Goal: Task Accomplishment & Management: Use online tool/utility

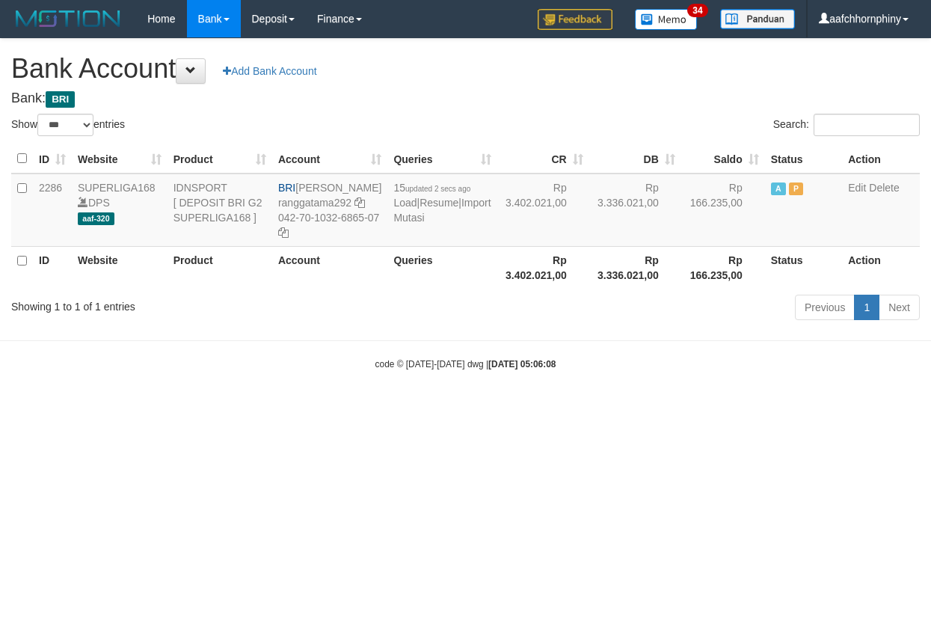
select select "***"
click at [422, 224] on link "Import Mutasi" at bounding box center [441, 210] width 97 height 27
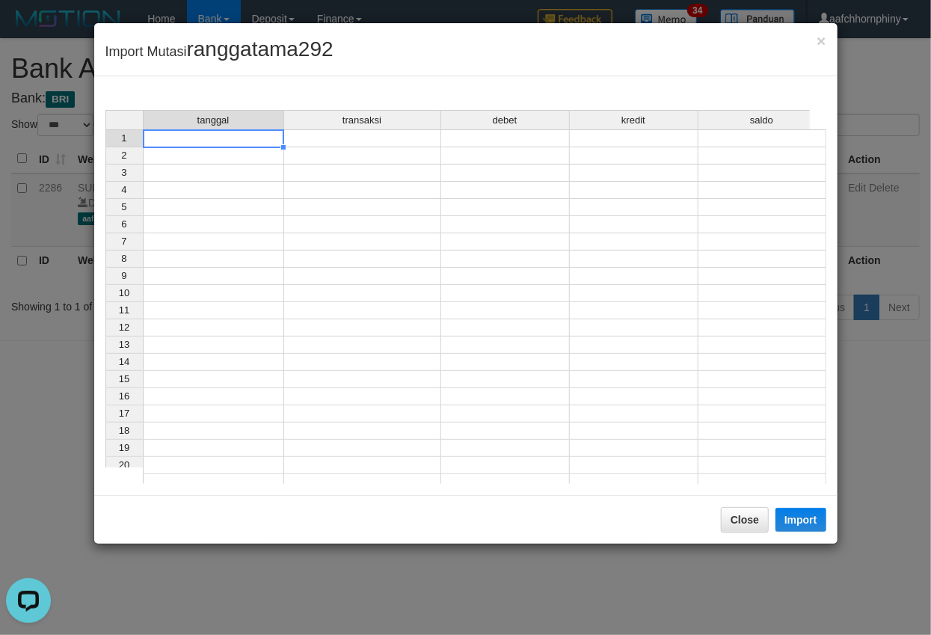
click at [199, 142] on td at bounding box center [213, 138] width 141 height 18
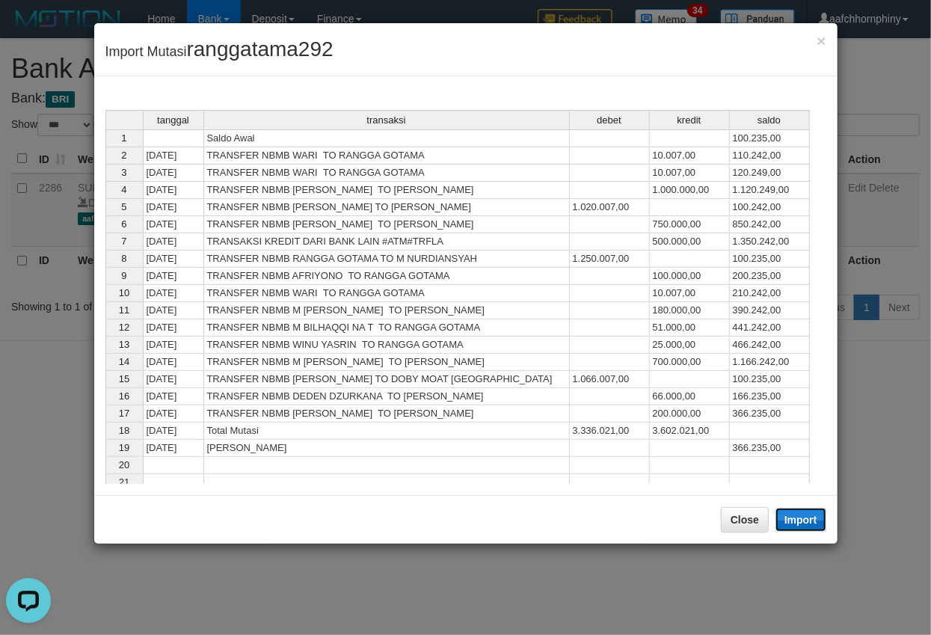
click at [791, 527] on button "Import" at bounding box center [801, 520] width 51 height 24
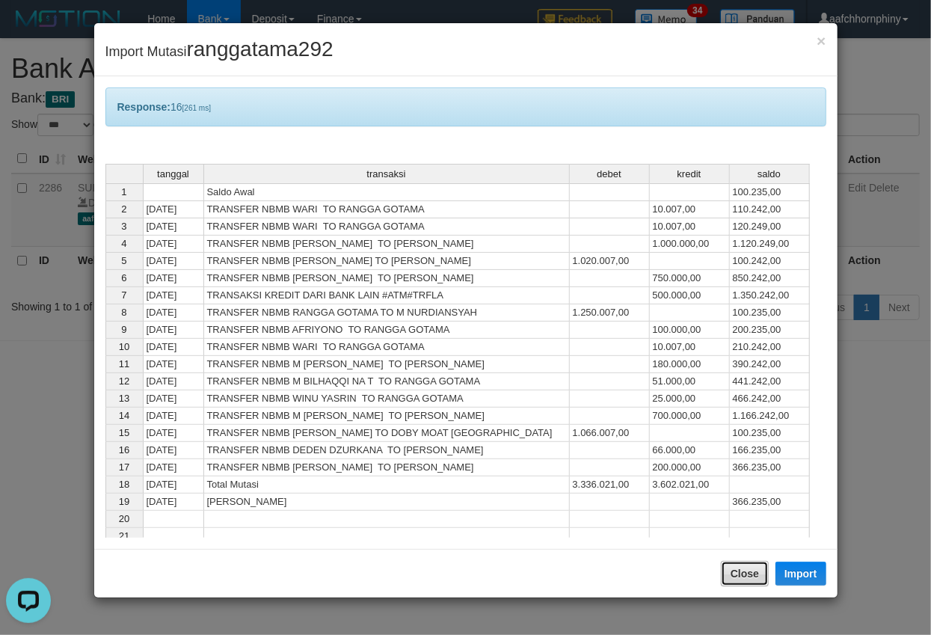
click at [749, 586] on button "Close" at bounding box center [745, 573] width 48 height 25
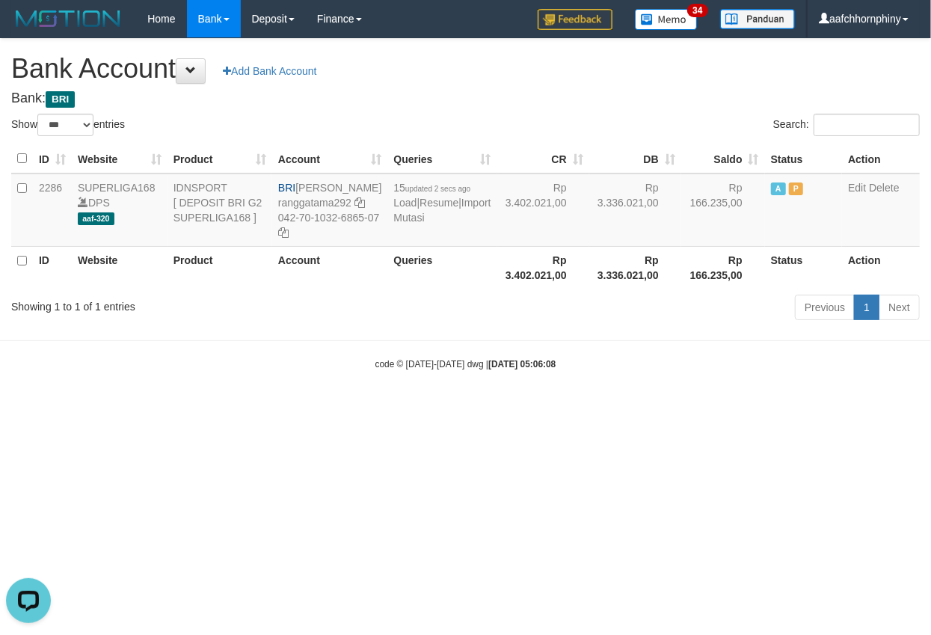
drag, startPoint x: 547, startPoint y: 70, endPoint x: 930, endPoint y: 305, distance: 449.2
click at [547, 73] on h1 "Bank Account Add Bank Account" at bounding box center [465, 69] width 909 height 30
select select "***"
click at [557, 408] on html "Toggle navigation Home Bank Account List Load By Website Group [ISPORT] SUPERLI…" at bounding box center [465, 204] width 931 height 408
click at [655, 408] on html "Toggle navigation Home Bank Account List Load By Website Group [ISPORT] SUPERLI…" at bounding box center [465, 204] width 931 height 408
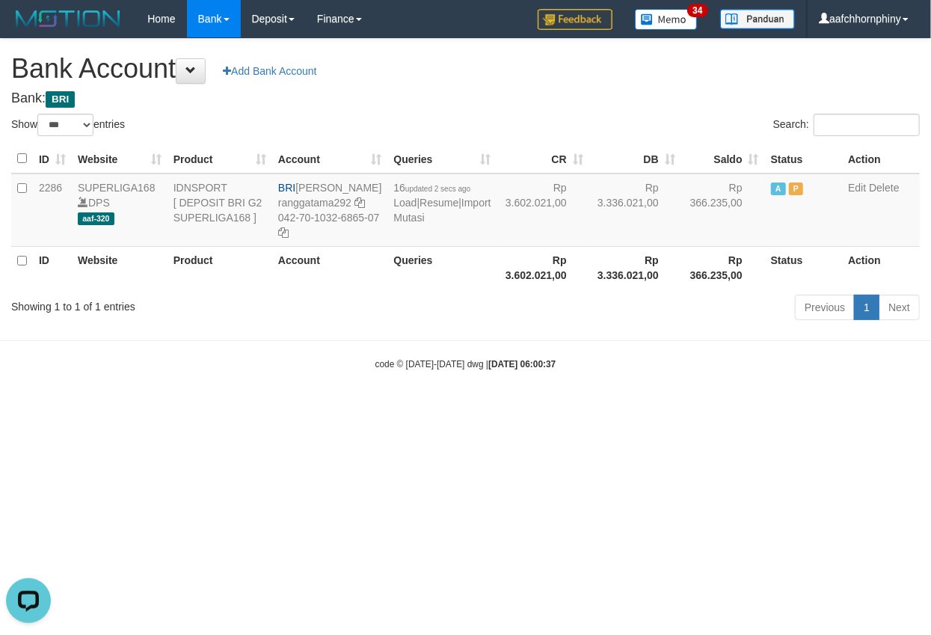
click at [534, 408] on html "Toggle navigation Home Bank Account List Load By Website Group [ISPORT] SUPERLI…" at bounding box center [465, 204] width 931 height 408
select select "***"
click at [425, 408] on html "Toggle navigation Home Bank Account List Load By Website Group [ISPORT] SUPERLI…" at bounding box center [465, 204] width 931 height 408
select select "***"
drag, startPoint x: 0, startPoint y: 0, endPoint x: 443, endPoint y: 438, distance: 622.5
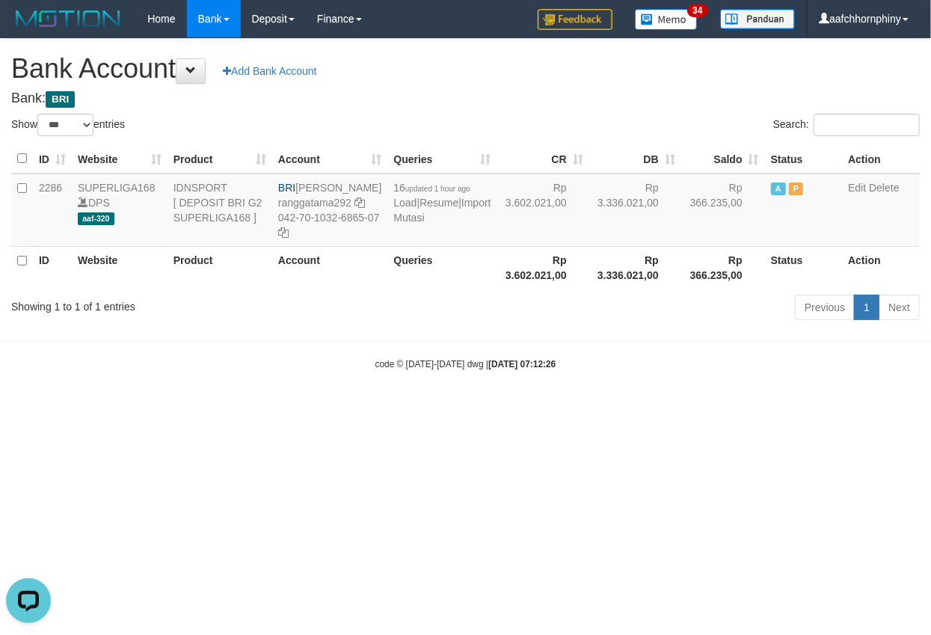
click at [441, 408] on html "Toggle navigation Home Bank Account List Load By Website Group [ISPORT] SUPERLI…" at bounding box center [465, 204] width 931 height 408
drag, startPoint x: 743, startPoint y: 414, endPoint x: 883, endPoint y: 531, distance: 182.0
click at [748, 408] on body "Toggle navigation Home Bank Account List Load By Website Group [ISPORT] SUPERLI…" at bounding box center [465, 204] width 931 height 408
click at [411, 224] on link "Import Mutasi" at bounding box center [441, 210] width 97 height 27
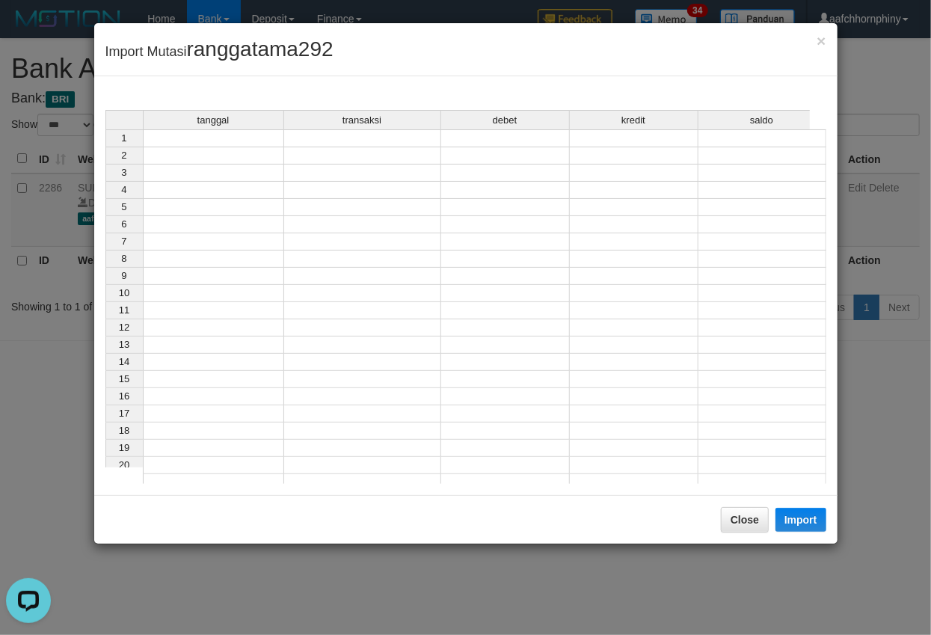
click at [183, 141] on td at bounding box center [213, 138] width 141 height 18
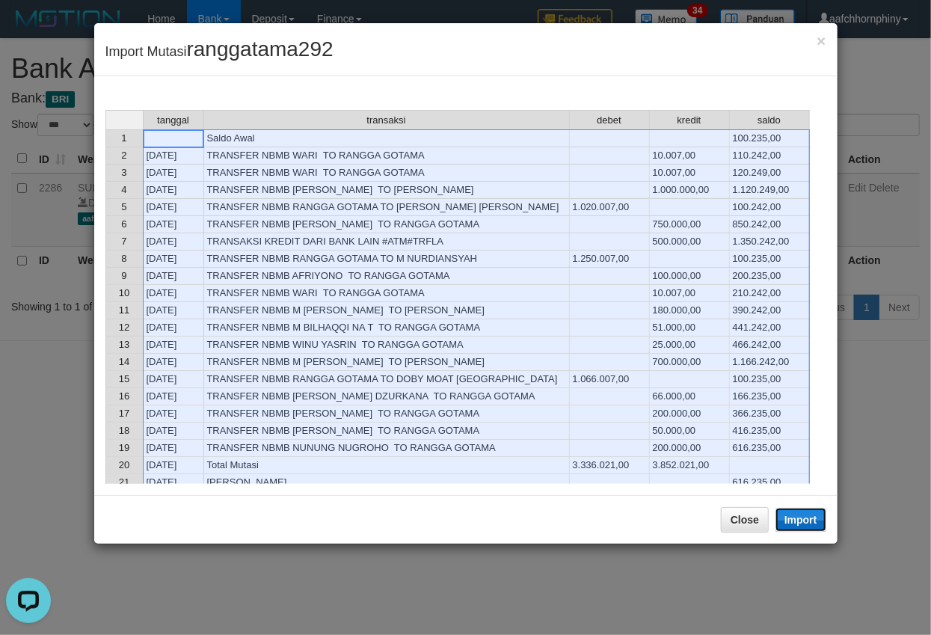
click at [784, 518] on button "Import" at bounding box center [801, 520] width 51 height 24
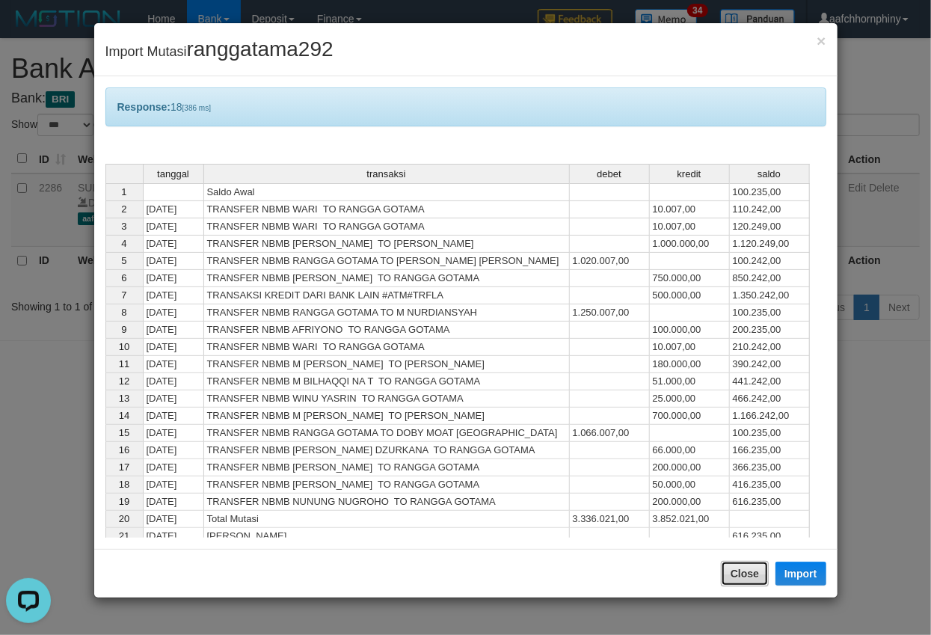
click at [734, 579] on button "Close" at bounding box center [745, 573] width 48 height 25
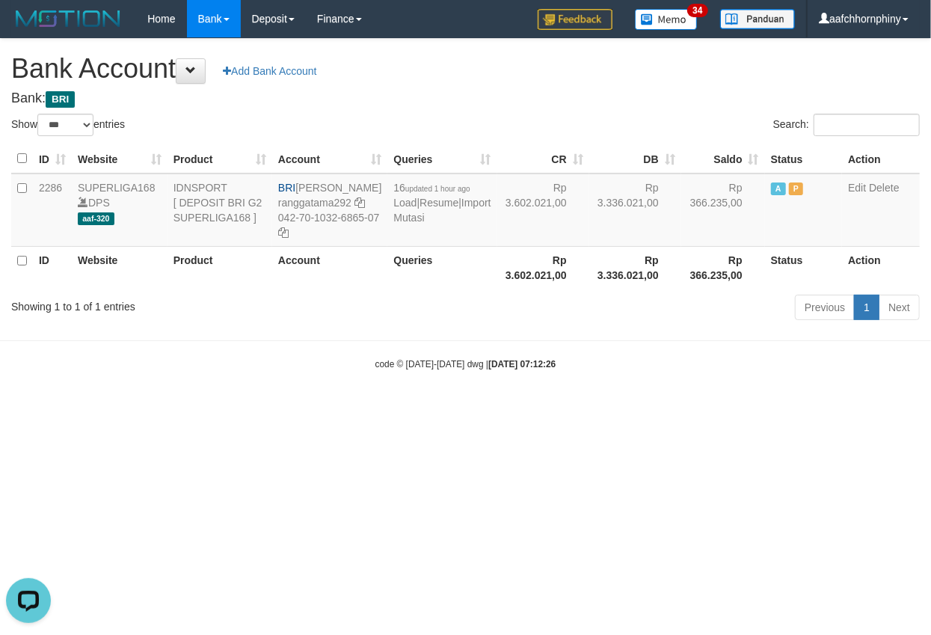
click at [574, 85] on div "**********" at bounding box center [465, 182] width 931 height 286
select select "***"
click at [390, 239] on td "18 updated 2 secs ago Load | Resume | Import Mutasi" at bounding box center [441, 210] width 109 height 73
click at [405, 224] on link "Import Mutasi" at bounding box center [441, 210] width 97 height 27
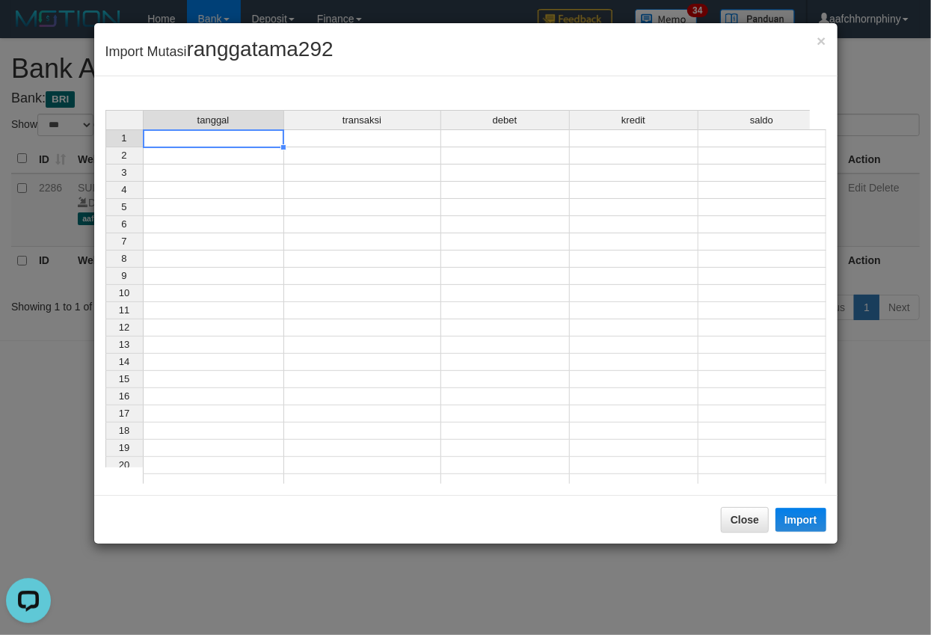
click at [217, 141] on td at bounding box center [213, 138] width 141 height 18
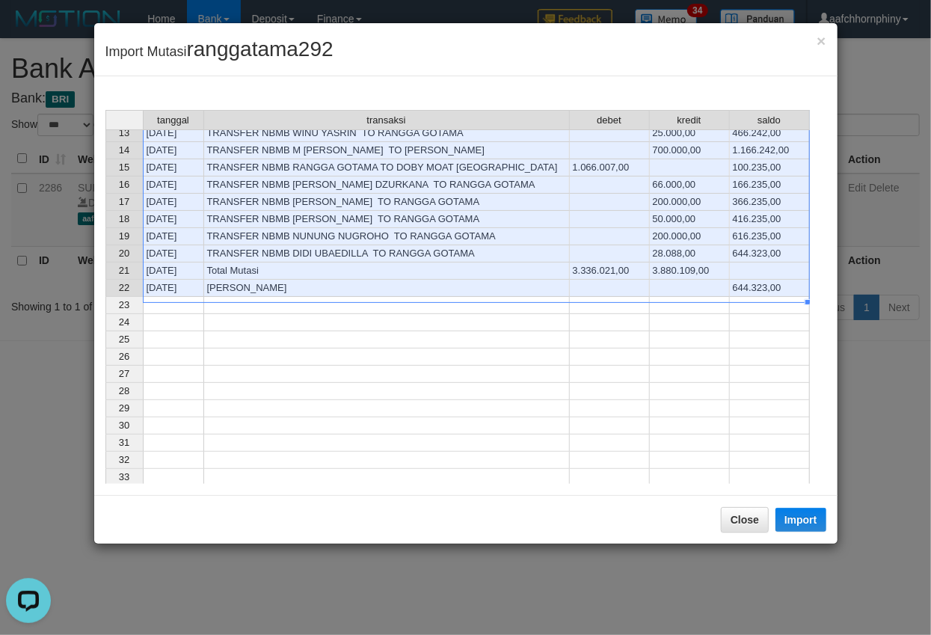
scroll to position [214, 0]
click at [782, 515] on button "Import" at bounding box center [801, 520] width 51 height 24
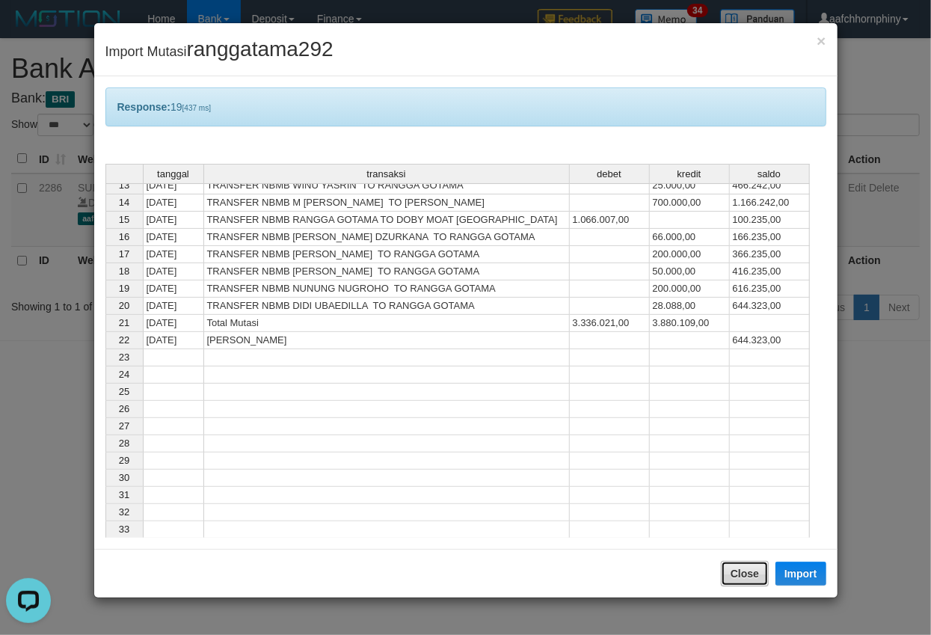
click at [742, 563] on button "Close" at bounding box center [745, 573] width 48 height 25
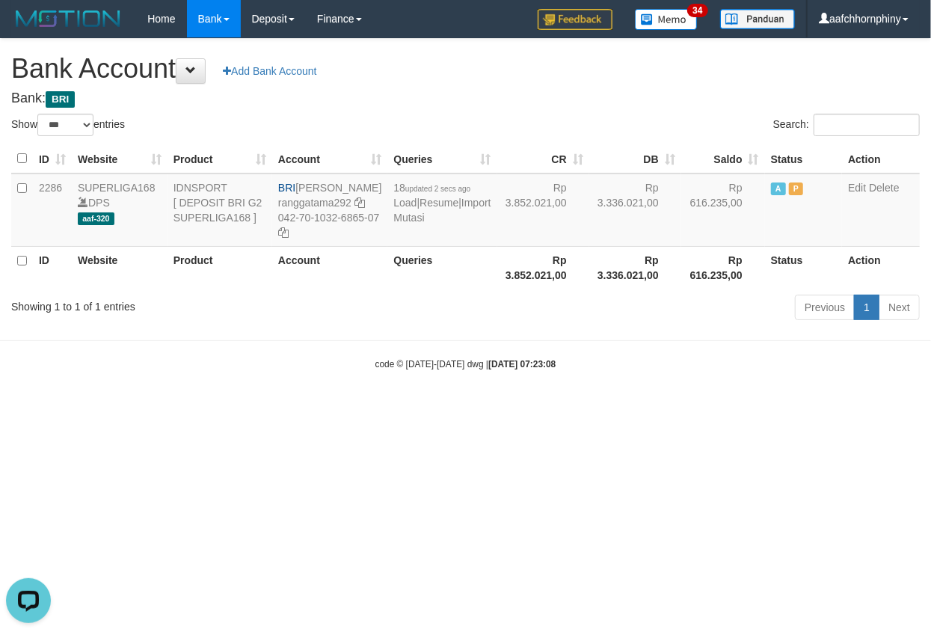
click at [494, 88] on div "**********" at bounding box center [465, 182] width 931 height 286
select select "***"
drag, startPoint x: 594, startPoint y: 381, endPoint x: 605, endPoint y: 377, distance: 11.8
click at [594, 371] on div "code © 2012-2018 dwg | 2025/09/01 07:28:03" at bounding box center [465, 363] width 931 height 15
click at [414, 224] on link "Import Mutasi" at bounding box center [441, 210] width 97 height 27
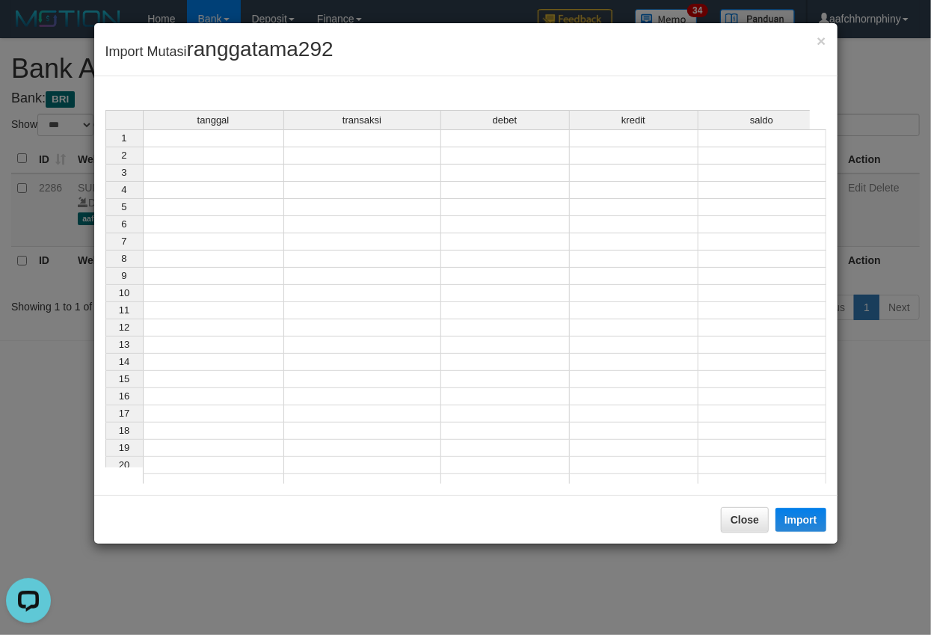
click at [105, 165] on div "tanggal transaksi debet kredit saldo 1 2 3 4 5 6 7 8 9 10 11 12 13 14 15 16 17 …" at bounding box center [105, 300] width 0 height 381
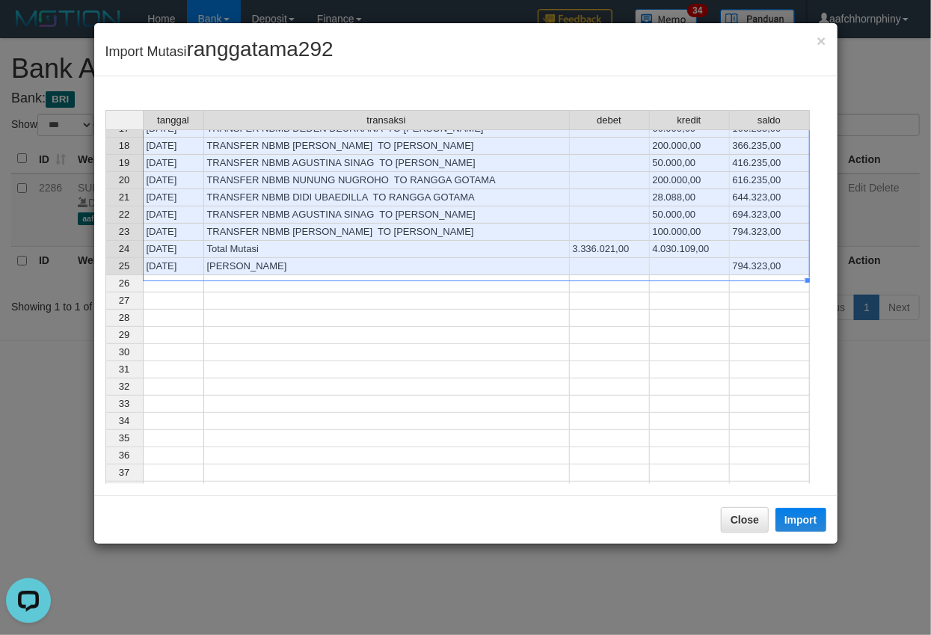
scroll to position [291, 0]
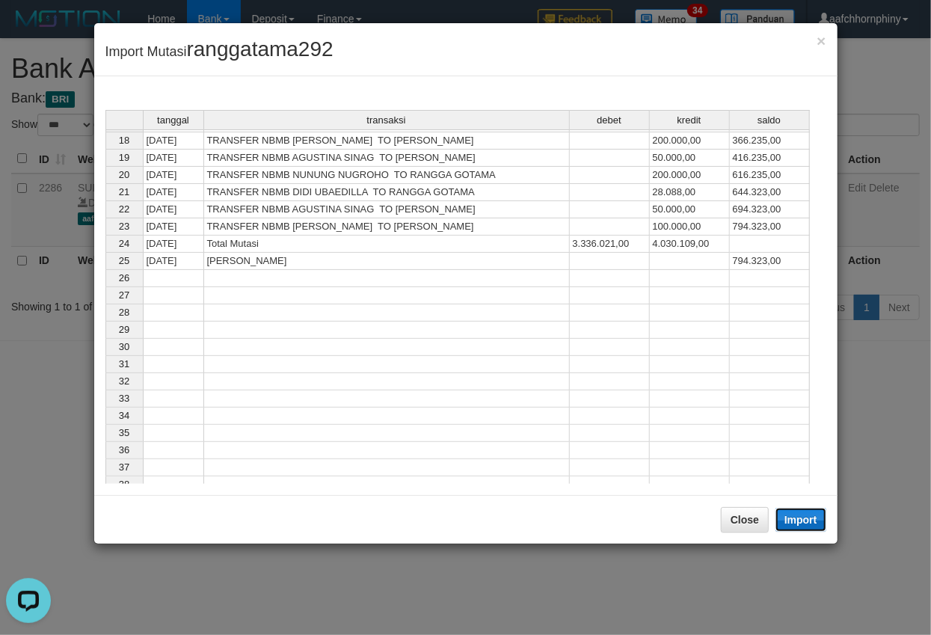
click at [797, 521] on button "Import" at bounding box center [801, 520] width 51 height 24
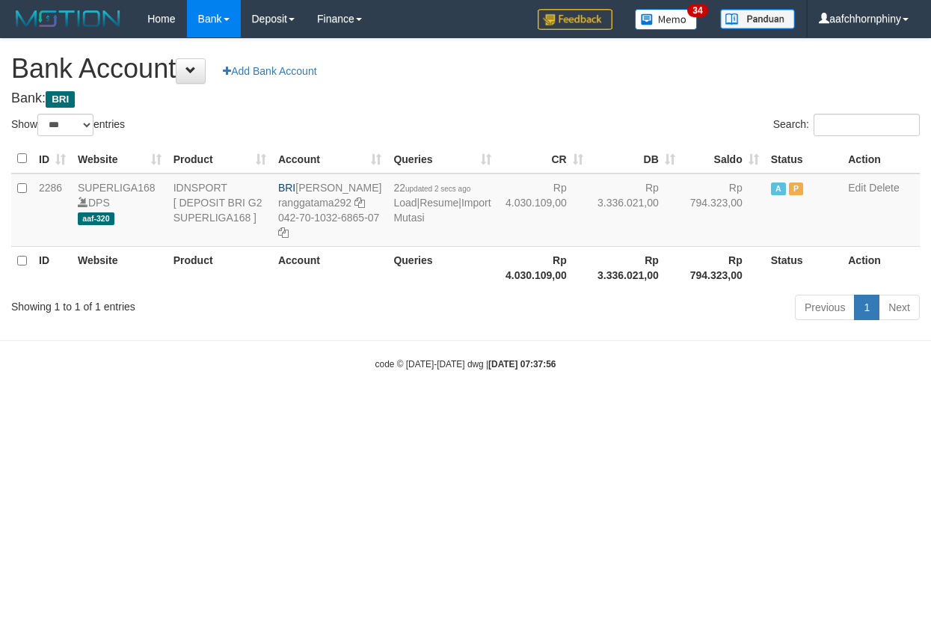
select select "***"
click at [559, 408] on html "Toggle navigation Home Bank Account List Load By Website Group [ISPORT] SUPERLI…" at bounding box center [465, 204] width 931 height 408
click at [694, 408] on html "Toggle navigation Home Bank Account List Load By Website Group [ISPORT] SUPERLI…" at bounding box center [465, 204] width 931 height 408
click at [589, 238] on td "Rp 3.336.021,00" at bounding box center [635, 210] width 92 height 73
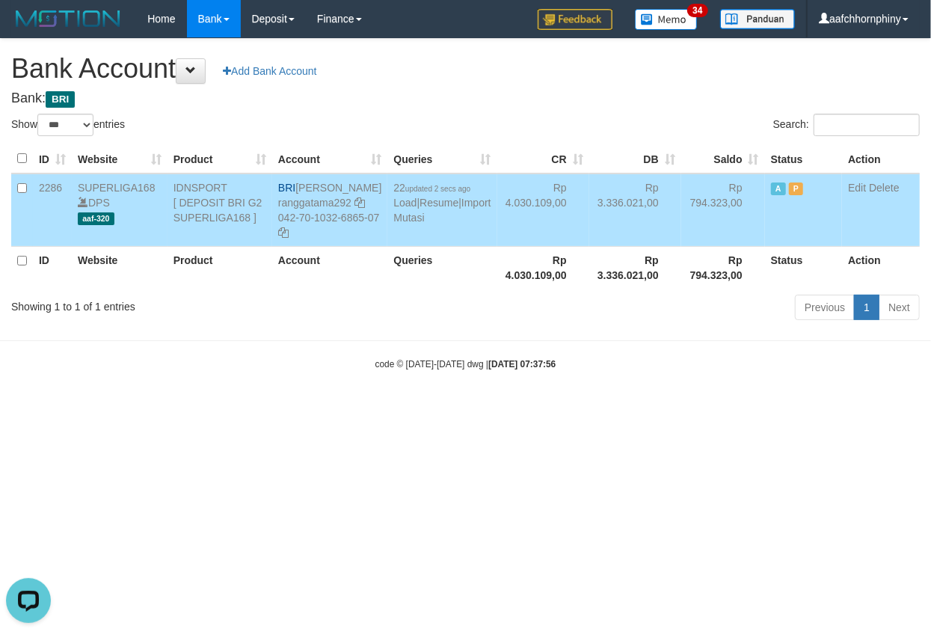
click at [616, 408] on html "Toggle navigation Home Bank Account List Load By Website Group [ISPORT] SUPERLI…" at bounding box center [465, 204] width 931 height 408
click at [634, 408] on html "Toggle navigation Home Bank Account List Load By Website Group [ISPORT] SUPERLI…" at bounding box center [465, 204] width 931 height 408
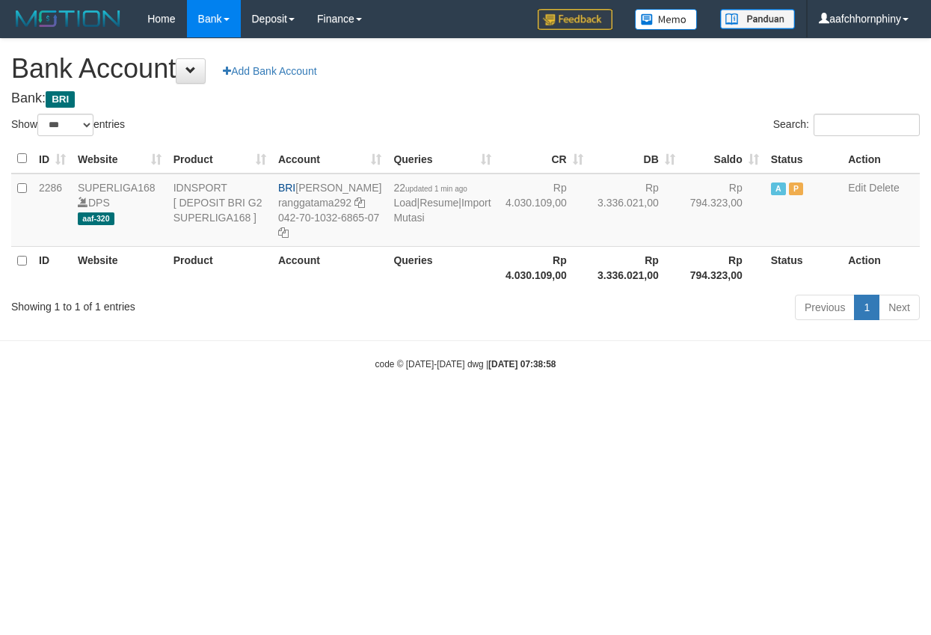
select select "***"
click at [414, 224] on link "Import Mutasi" at bounding box center [441, 210] width 97 height 27
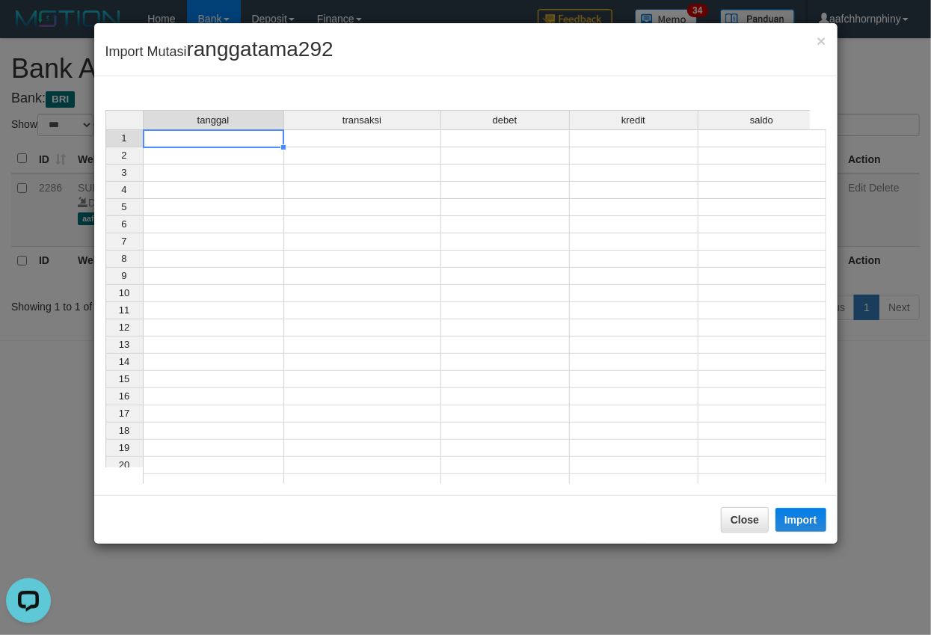
drag, startPoint x: 236, startPoint y: 136, endPoint x: 294, endPoint y: 184, distance: 74.9
click at [234, 136] on td at bounding box center [213, 138] width 141 height 18
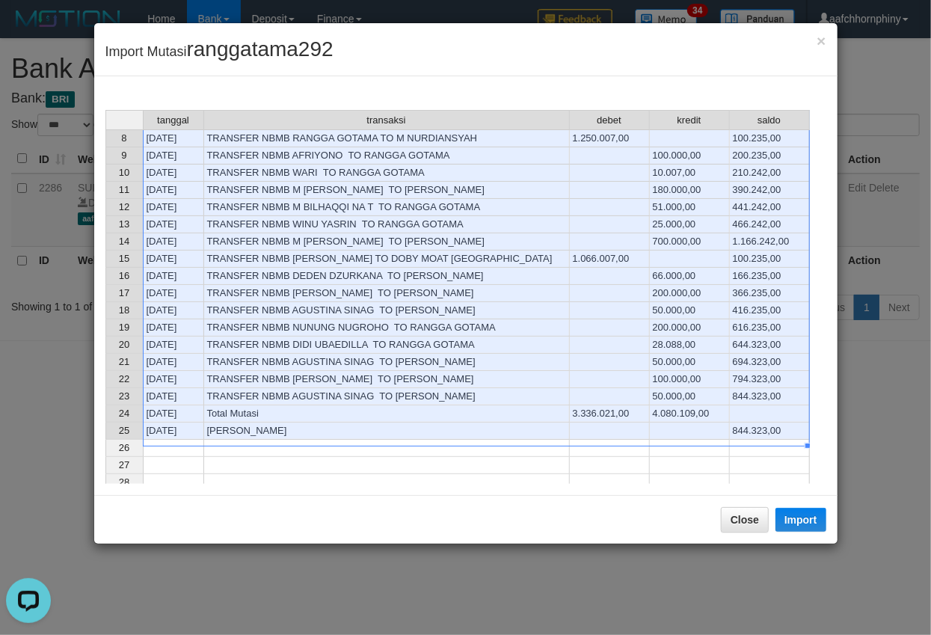
scroll to position [142, 0]
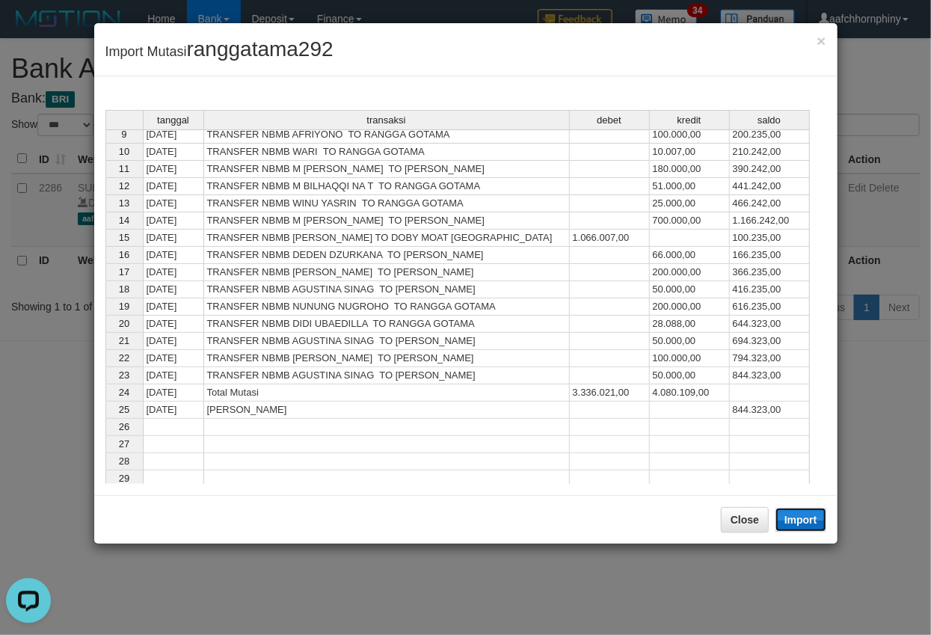
click at [791, 516] on button "Import" at bounding box center [801, 520] width 51 height 24
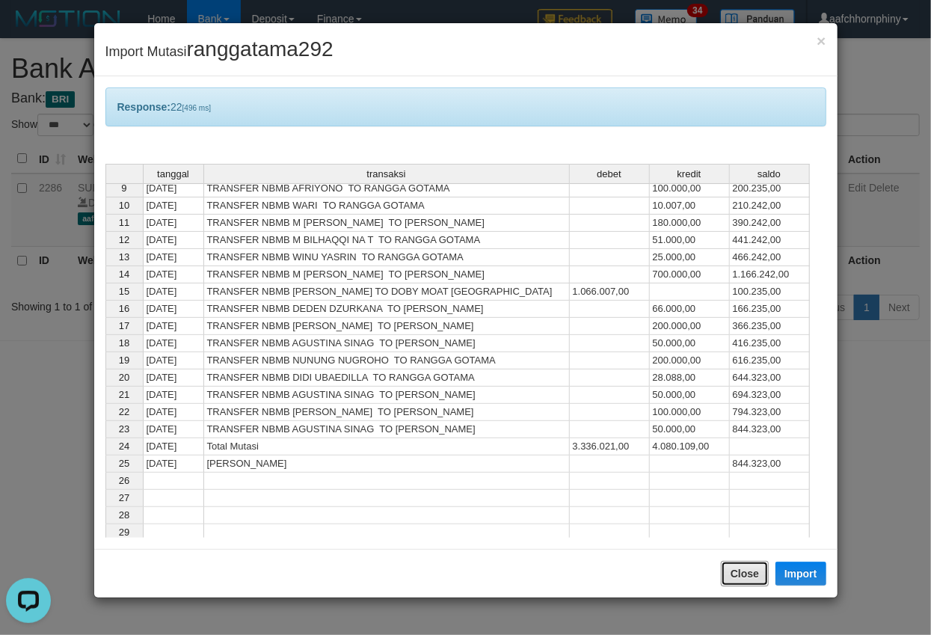
click at [751, 577] on button "Close" at bounding box center [745, 573] width 48 height 25
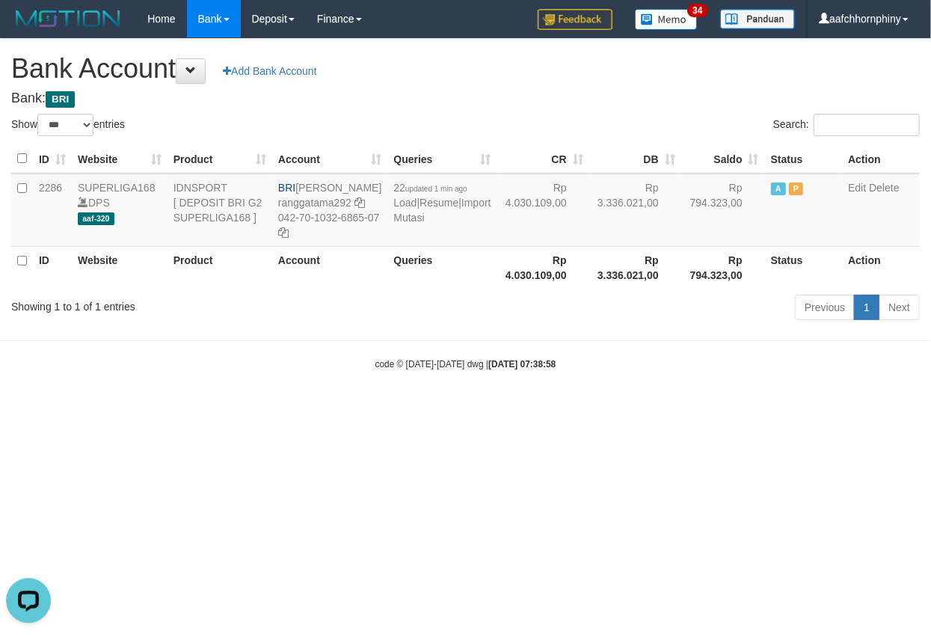
click at [515, 93] on h4 "Bank: BRI" at bounding box center [465, 98] width 909 height 15
select select "***"
click at [428, 224] on link "Import Mutasi" at bounding box center [441, 210] width 97 height 27
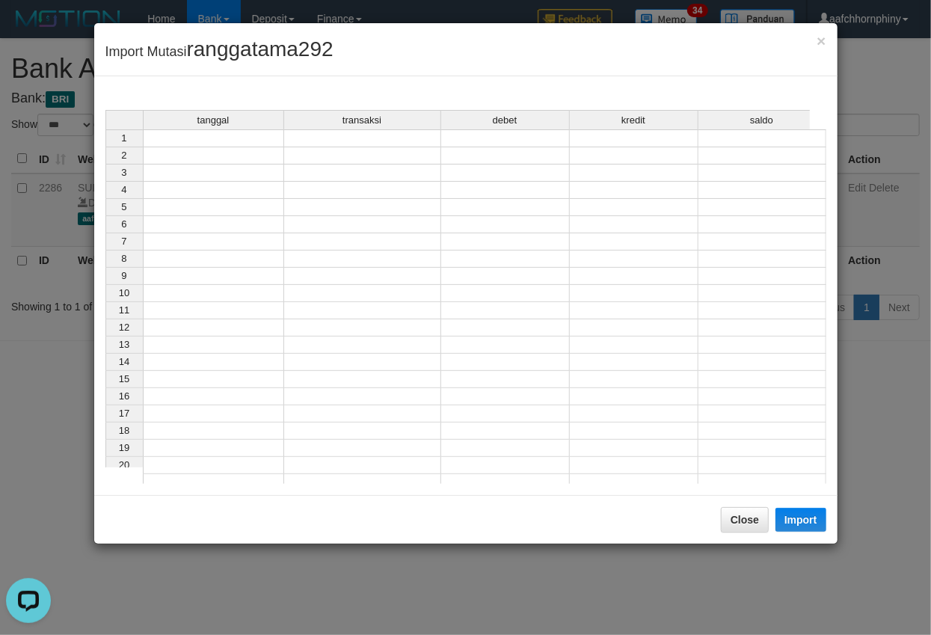
click at [191, 162] on td at bounding box center [213, 155] width 141 height 17
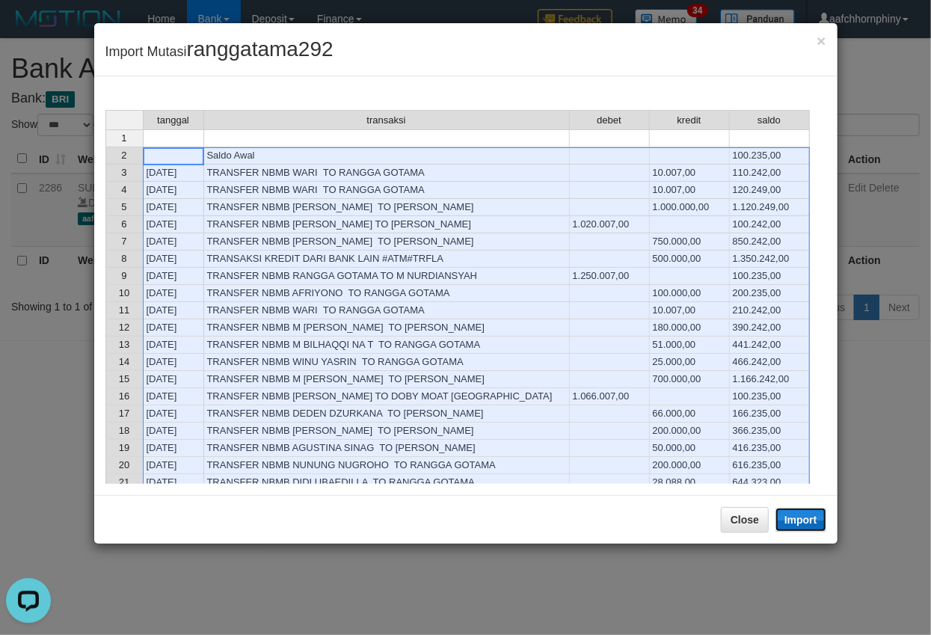
click at [815, 524] on button "Import" at bounding box center [801, 520] width 51 height 24
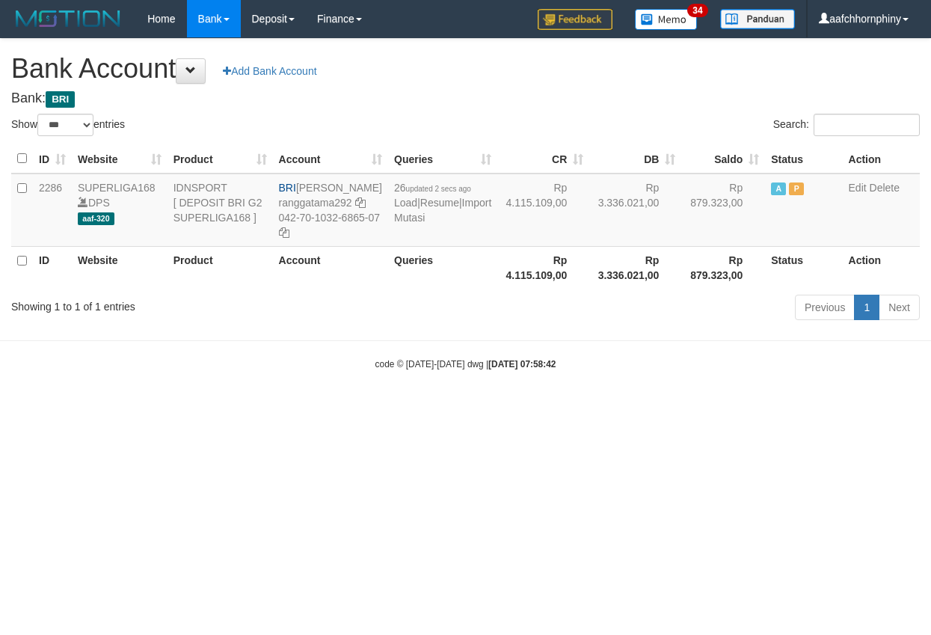
select select "***"
drag, startPoint x: 645, startPoint y: 416, endPoint x: 663, endPoint y: 396, distance: 27.0
click at [646, 408] on body "Toggle navigation Home Bank Account List Load By Website Group [ISPORT] SUPERLI…" at bounding box center [465, 204] width 931 height 408
select select "***"
click at [408, 224] on link "Import Mutasi" at bounding box center [442, 210] width 97 height 27
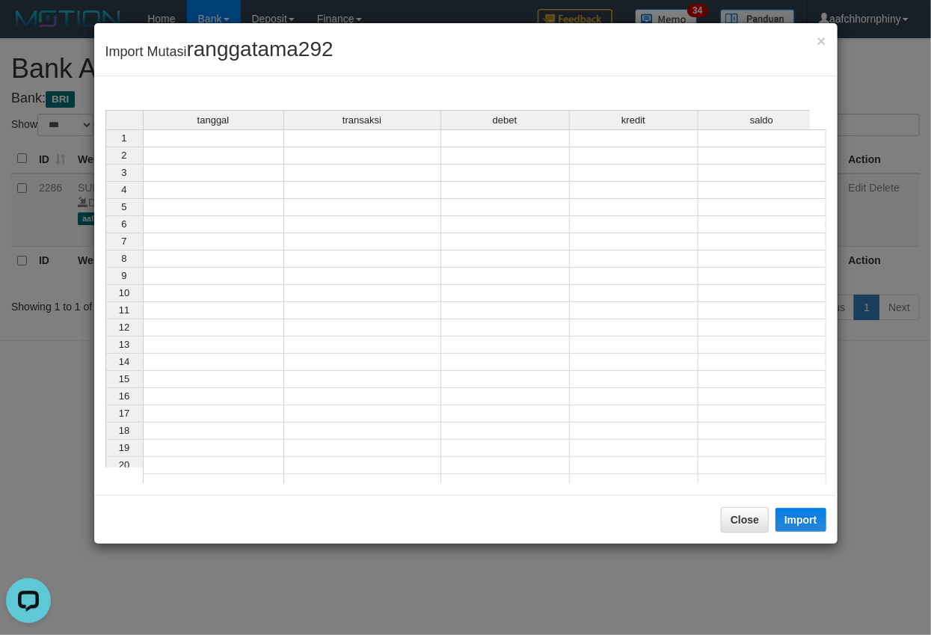
click at [203, 139] on td at bounding box center [213, 138] width 141 height 18
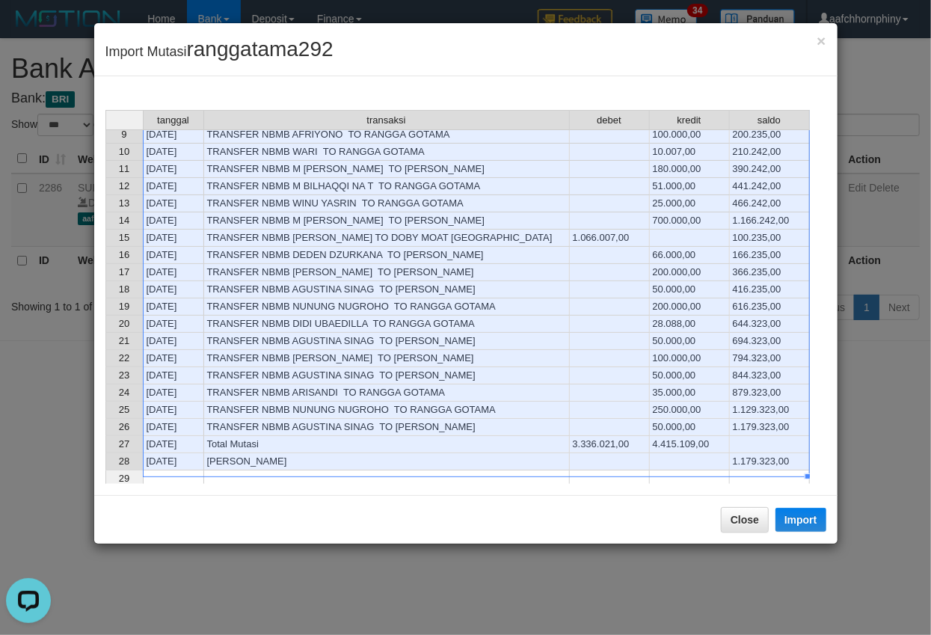
scroll to position [255, 0]
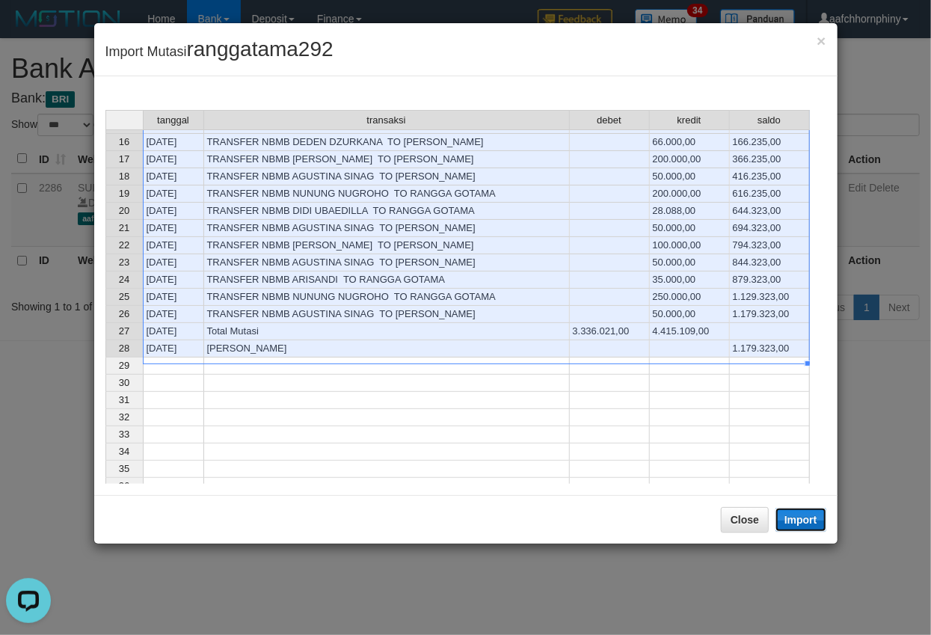
click at [790, 518] on button "Import" at bounding box center [801, 520] width 51 height 24
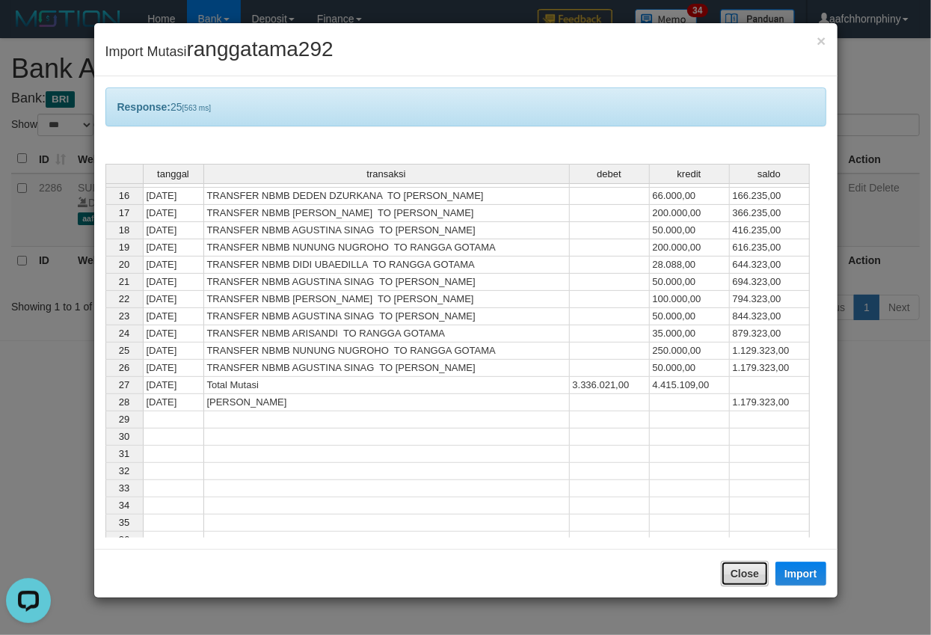
drag, startPoint x: 754, startPoint y: 571, endPoint x: 678, endPoint y: 363, distance: 222.2
click at [755, 570] on button "Close" at bounding box center [745, 573] width 48 height 25
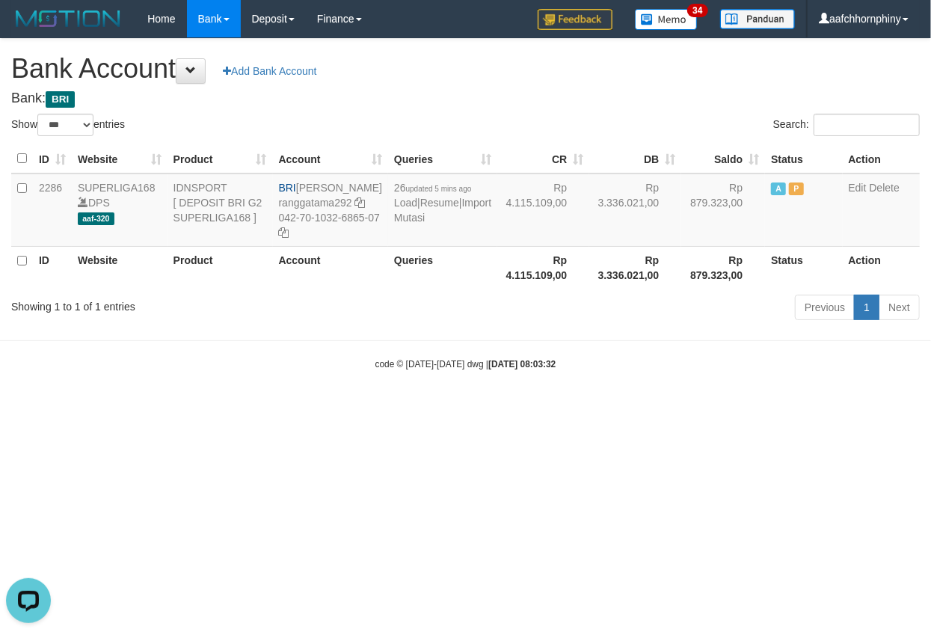
click at [576, 76] on h1 "Bank Account Add Bank Account" at bounding box center [465, 69] width 909 height 30
select select "***"
drag, startPoint x: 305, startPoint y: 183, endPoint x: 348, endPoint y: 203, distance: 47.2
click at [348, 203] on td "BRI RANGGA GOTAMA ranggatama292 042-70-1032-6865-07" at bounding box center [326, 210] width 115 height 73
copy td "[PERSON_NAME]"
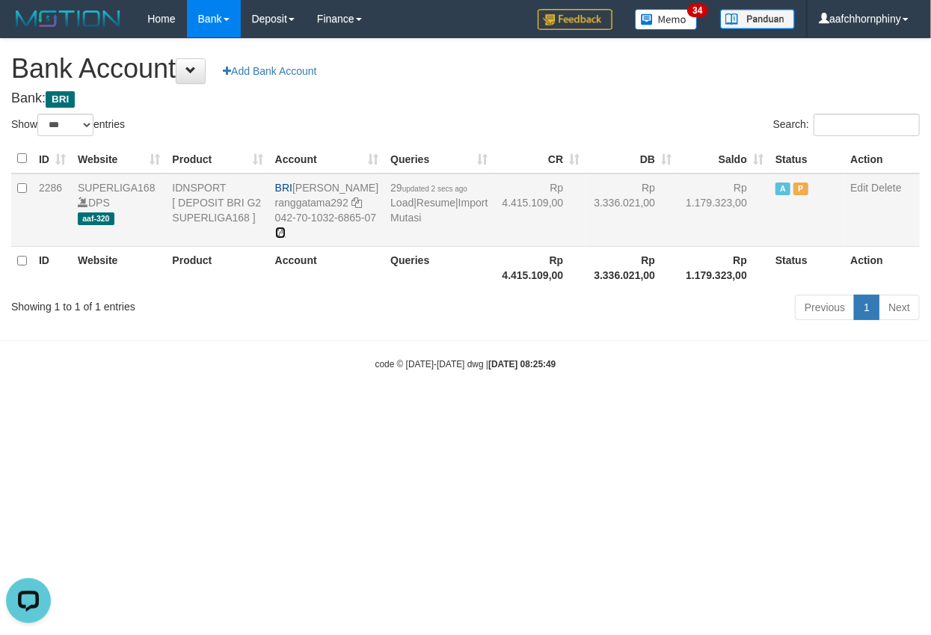
drag, startPoint x: 296, startPoint y: 246, endPoint x: 317, endPoint y: 253, distance: 22.0
click at [286, 238] on icon at bounding box center [280, 232] width 10 height 10
copy td "[PERSON_NAME]"
click at [411, 224] on link "Import Mutasi" at bounding box center [438, 210] width 97 height 27
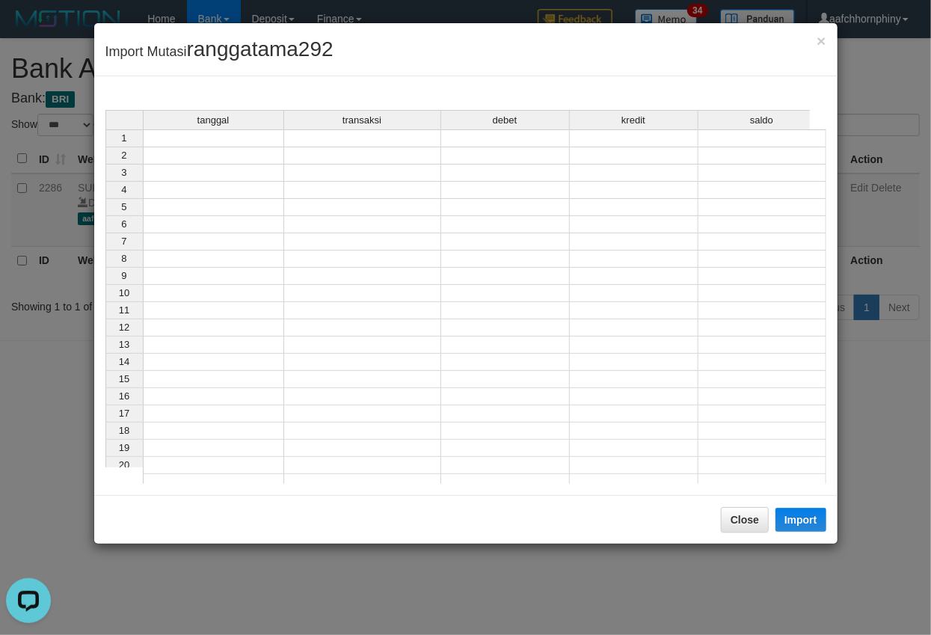
drag, startPoint x: 187, startPoint y: 138, endPoint x: 207, endPoint y: 153, distance: 25.6
click at [186, 138] on td at bounding box center [213, 138] width 141 height 18
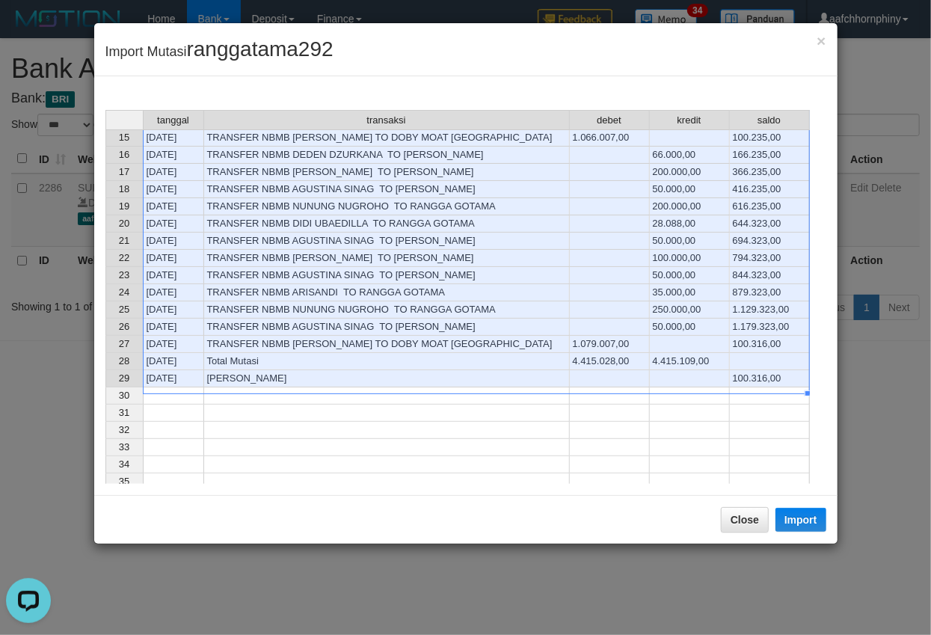
scroll to position [278, 0]
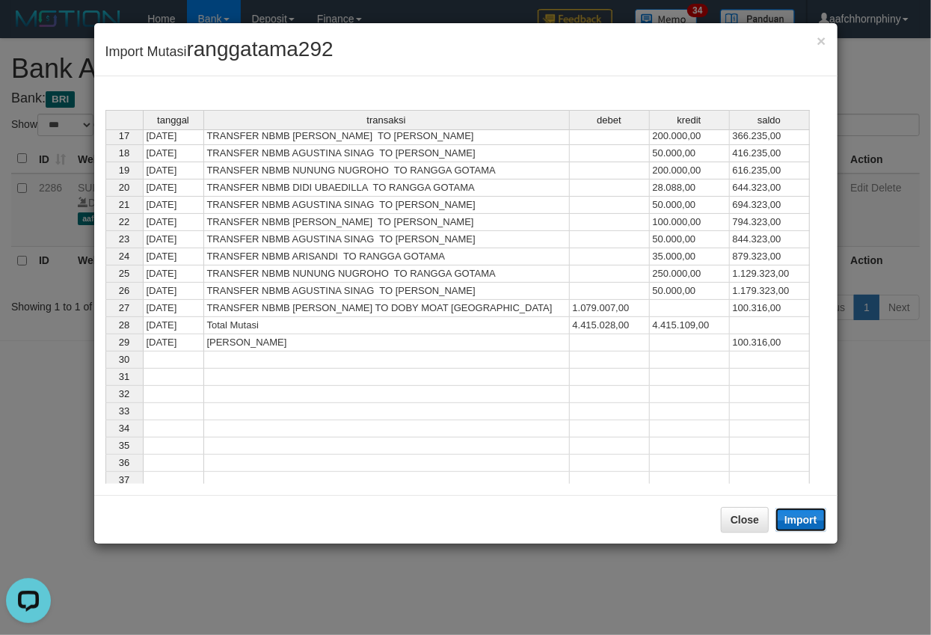
click at [796, 515] on button "Import" at bounding box center [801, 520] width 51 height 24
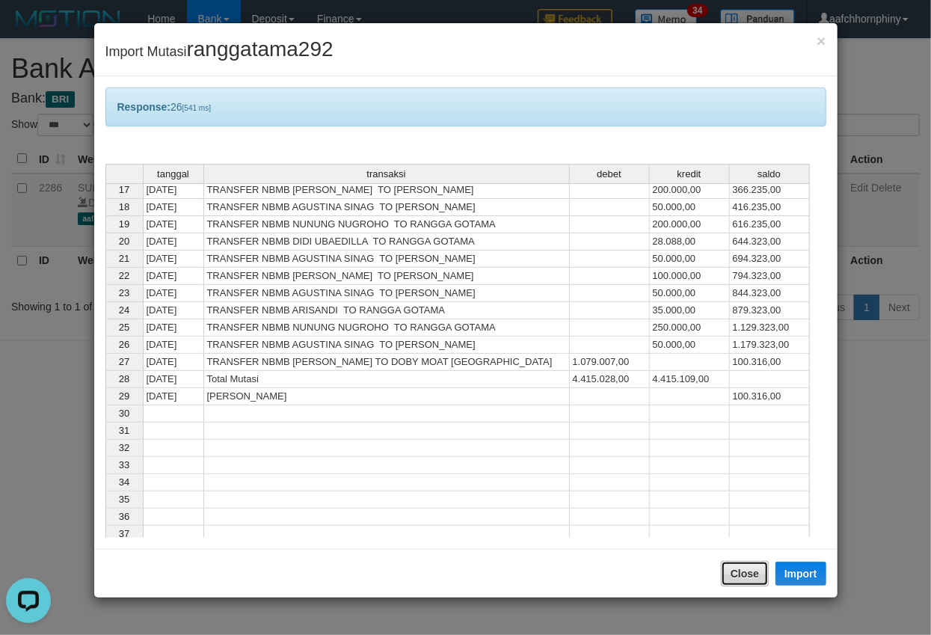
click at [740, 567] on button "Close" at bounding box center [745, 573] width 48 height 25
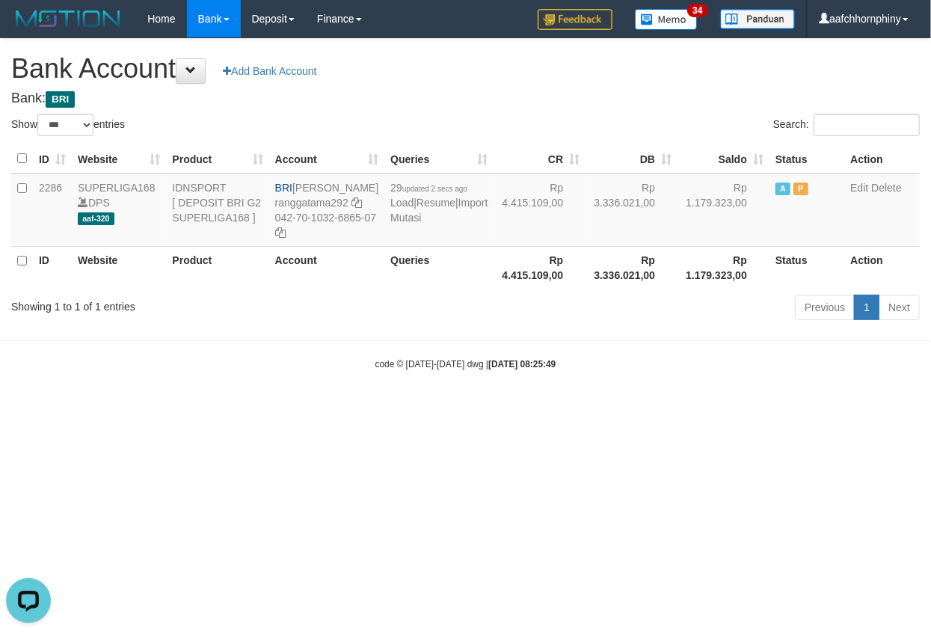
click at [530, 64] on h1 "Bank Account Add Bank Account" at bounding box center [465, 69] width 909 height 30
select select "***"
drag, startPoint x: 407, startPoint y: 223, endPoint x: 361, endPoint y: 232, distance: 47.2
click at [407, 223] on td "31 updated 2 secs ago Load | Resume | Import Mutasi" at bounding box center [441, 210] width 109 height 73
click at [414, 224] on link "Import Mutasi" at bounding box center [441, 210] width 97 height 27
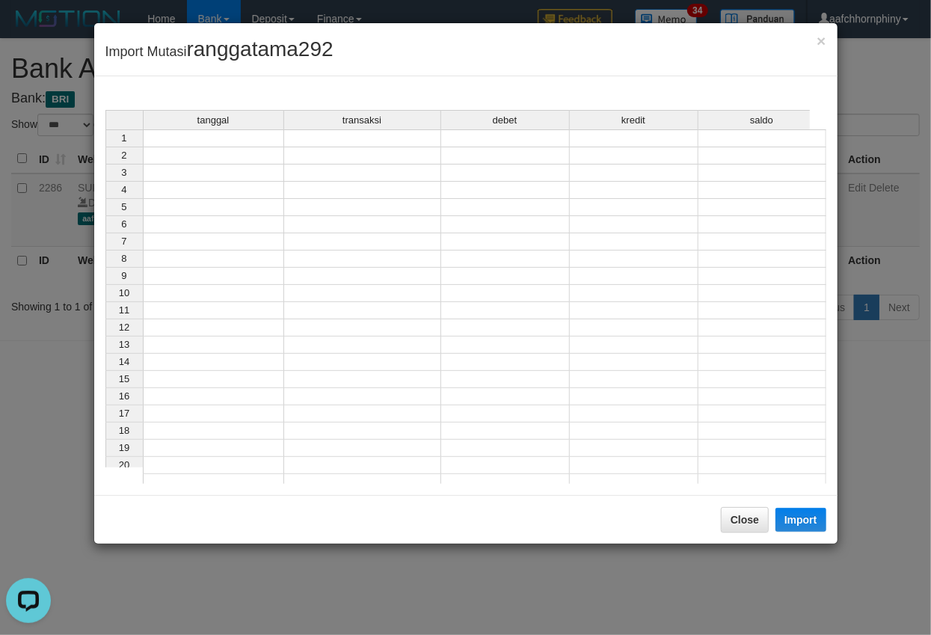
click at [245, 136] on td at bounding box center [213, 138] width 141 height 18
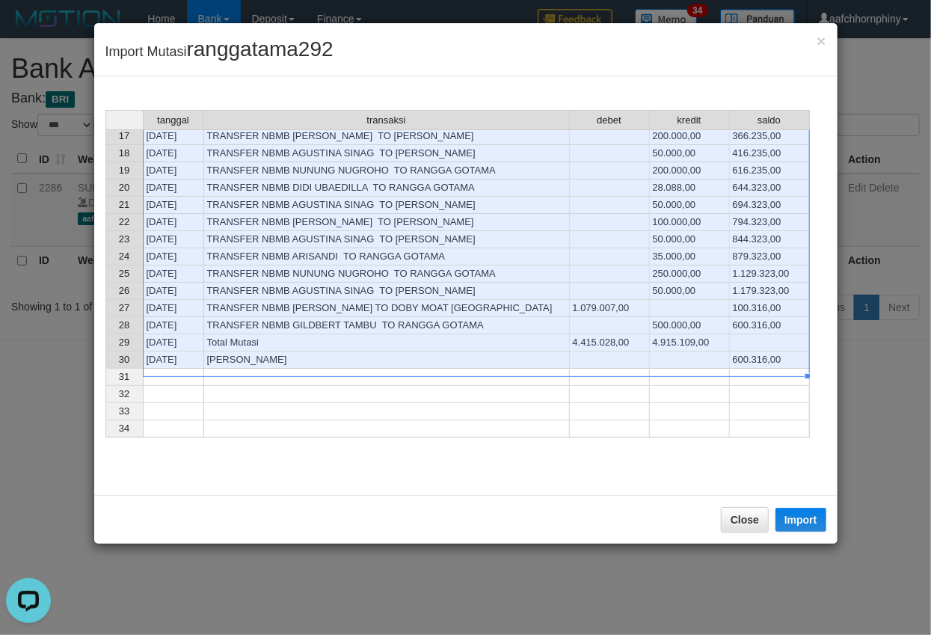
scroll to position [299, 0]
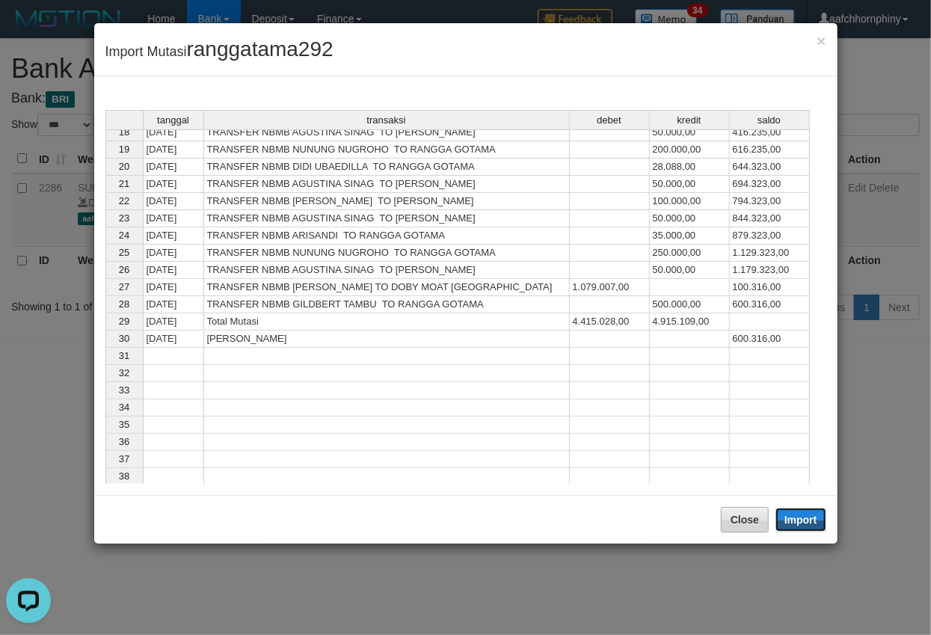
drag, startPoint x: 794, startPoint y: 519, endPoint x: 752, endPoint y: 565, distance: 62.5
click at [794, 524] on button "Import" at bounding box center [801, 520] width 51 height 24
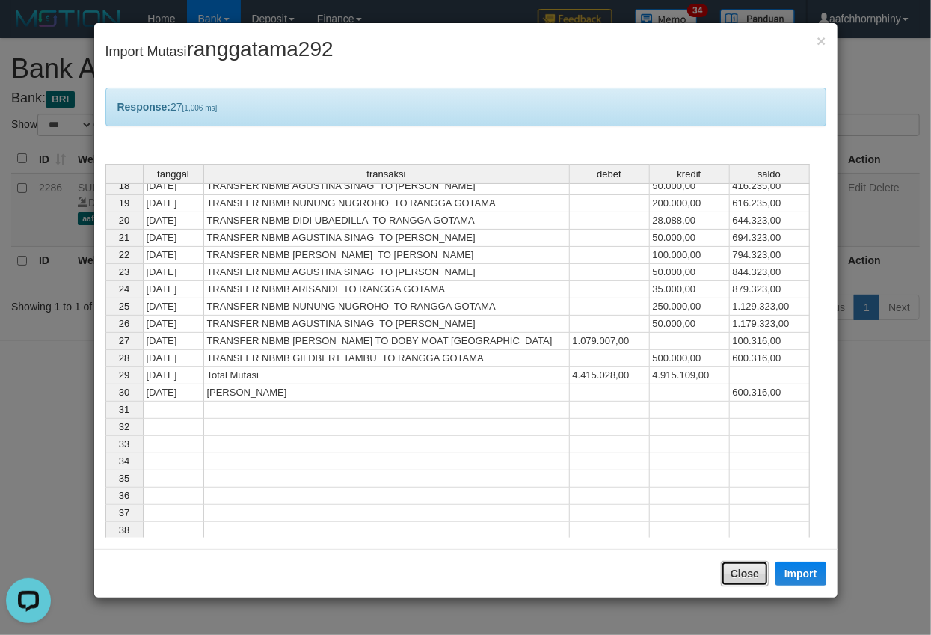
drag, startPoint x: 742, startPoint y: 562, endPoint x: 690, endPoint y: 383, distance: 187.0
click at [740, 562] on button "Close" at bounding box center [745, 573] width 48 height 25
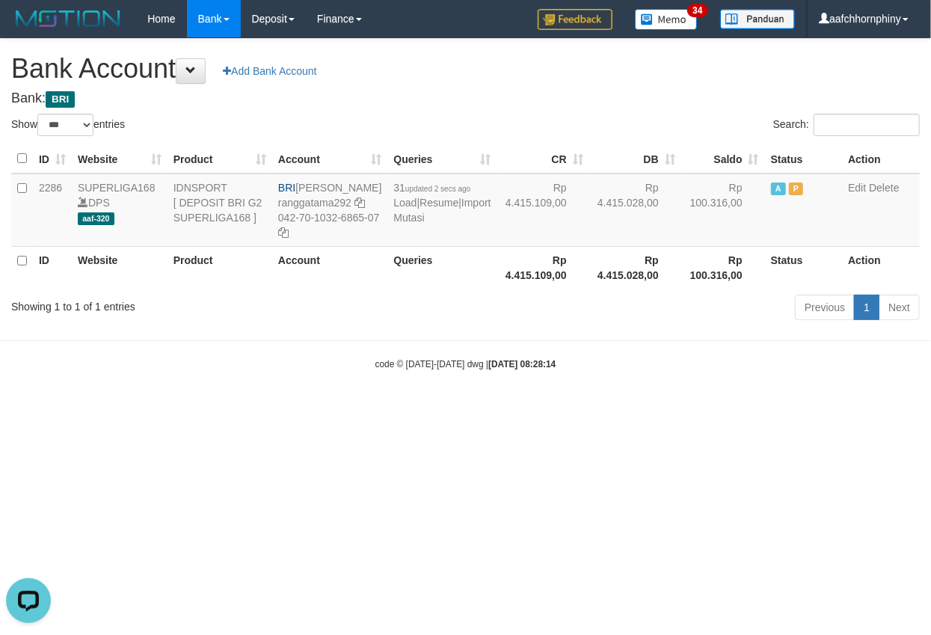
click at [504, 46] on div "**********" at bounding box center [465, 182] width 931 height 286
select select "***"
drag, startPoint x: 835, startPoint y: 500, endPoint x: 883, endPoint y: 494, distance: 49.0
click at [833, 408] on html "Toggle navigation Home Bank Account List Load By Website Group [ISPORT] SUPERLI…" at bounding box center [465, 204] width 931 height 408
click at [414, 224] on link "Import Mutasi" at bounding box center [441, 210] width 97 height 27
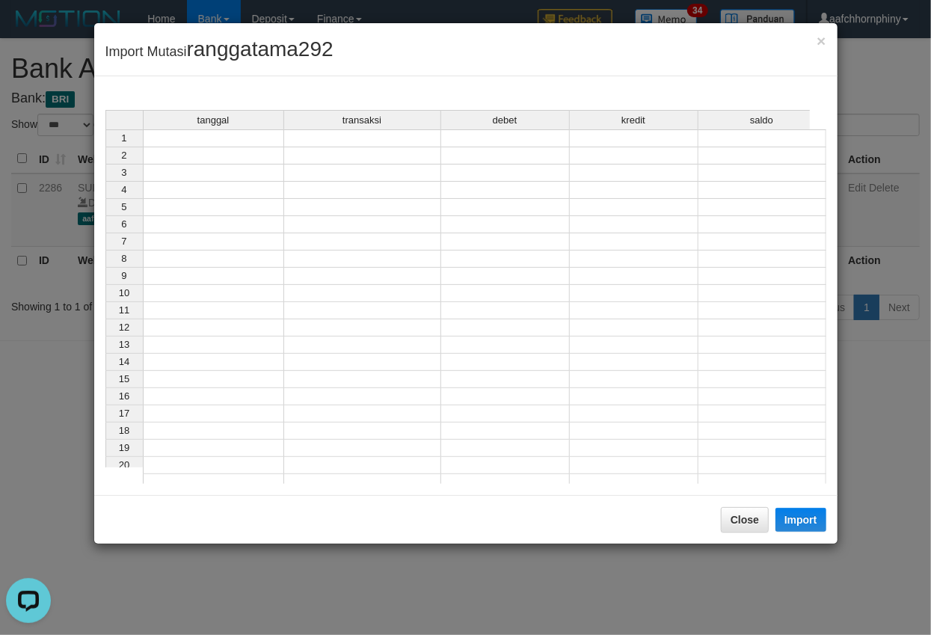
click at [188, 136] on td at bounding box center [213, 138] width 141 height 18
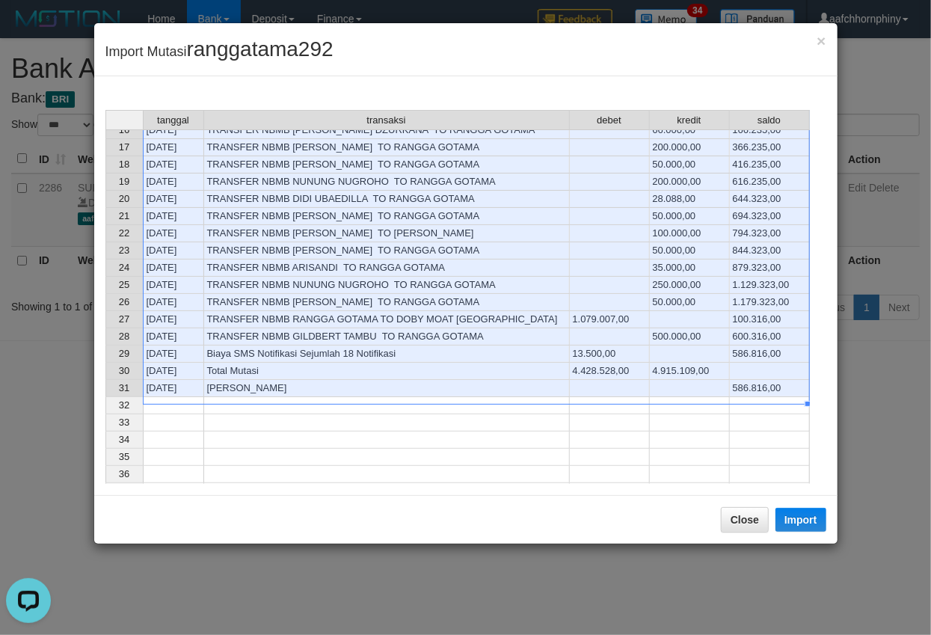
scroll to position [299, 0]
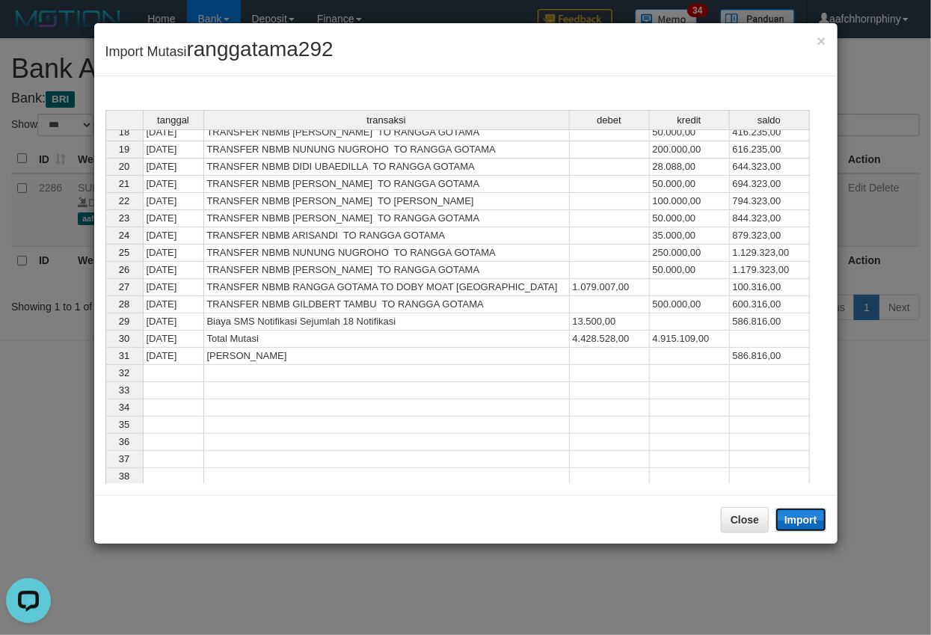
click at [808, 521] on button "Import" at bounding box center [801, 520] width 51 height 24
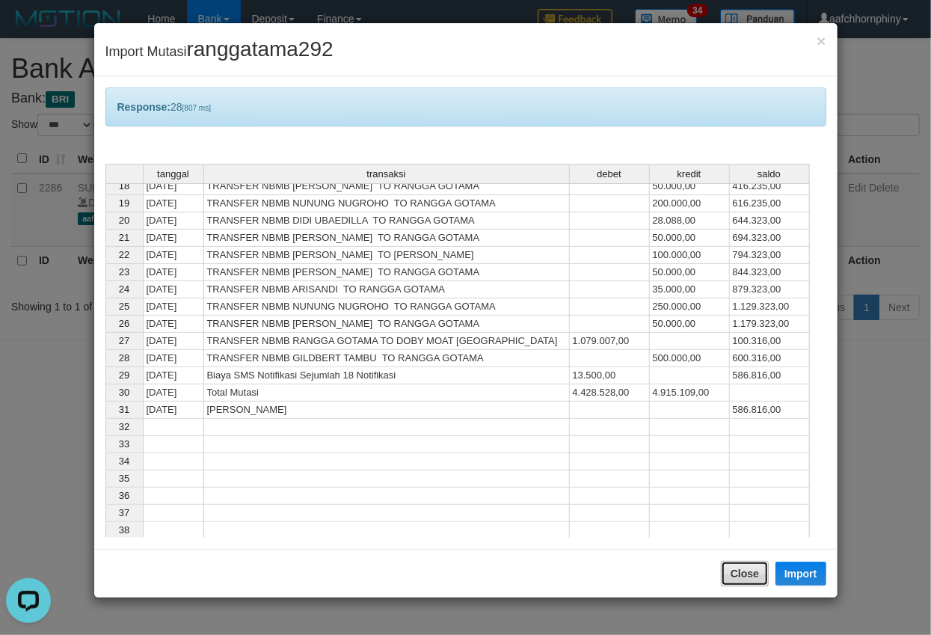
click at [746, 575] on button "Close" at bounding box center [745, 573] width 48 height 25
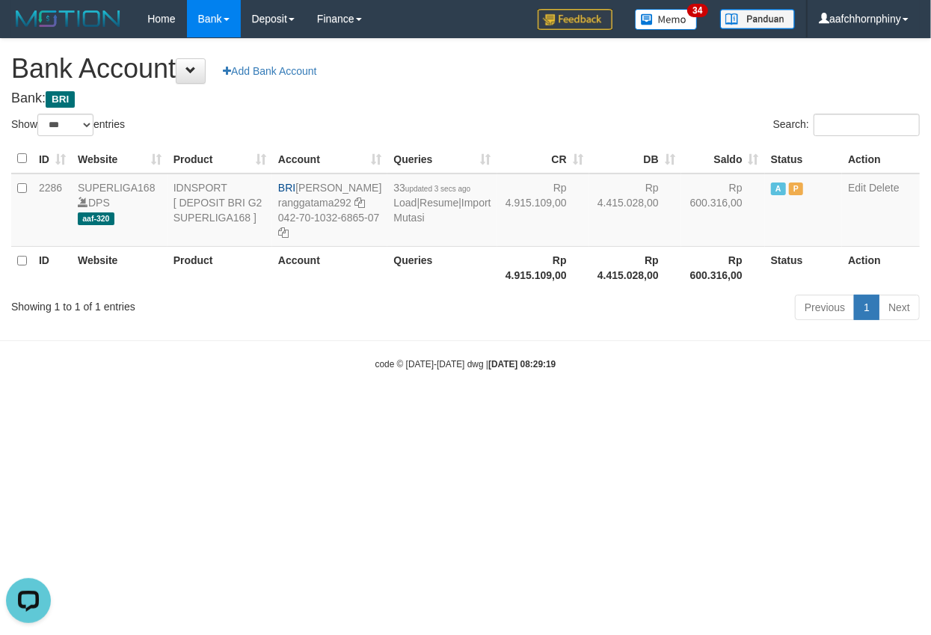
click at [580, 85] on div "**********" at bounding box center [465, 182] width 931 height 286
select select "***"
click at [405, 224] on link "Import Mutasi" at bounding box center [441, 210] width 97 height 27
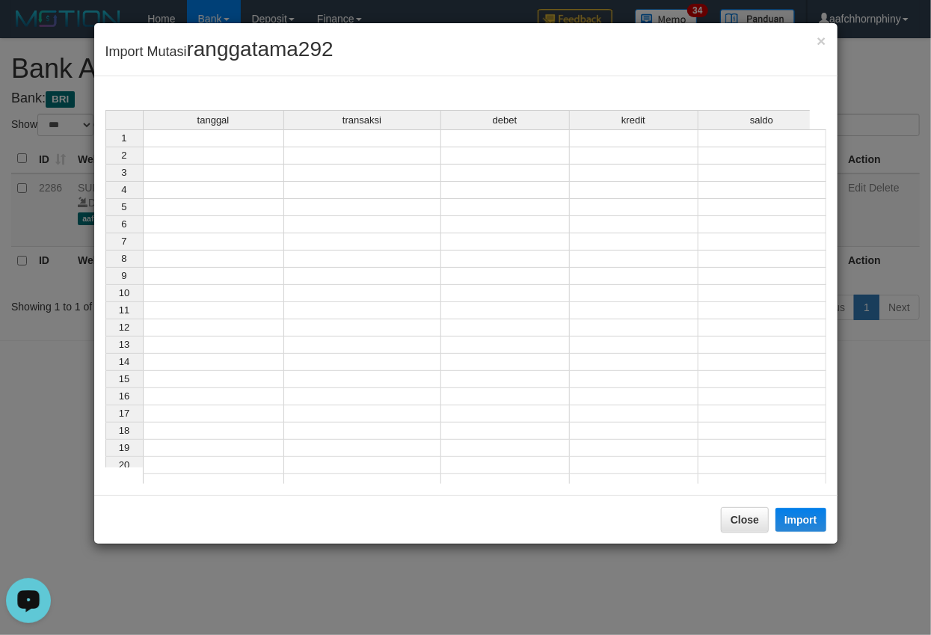
click at [260, 141] on td at bounding box center [213, 138] width 141 height 18
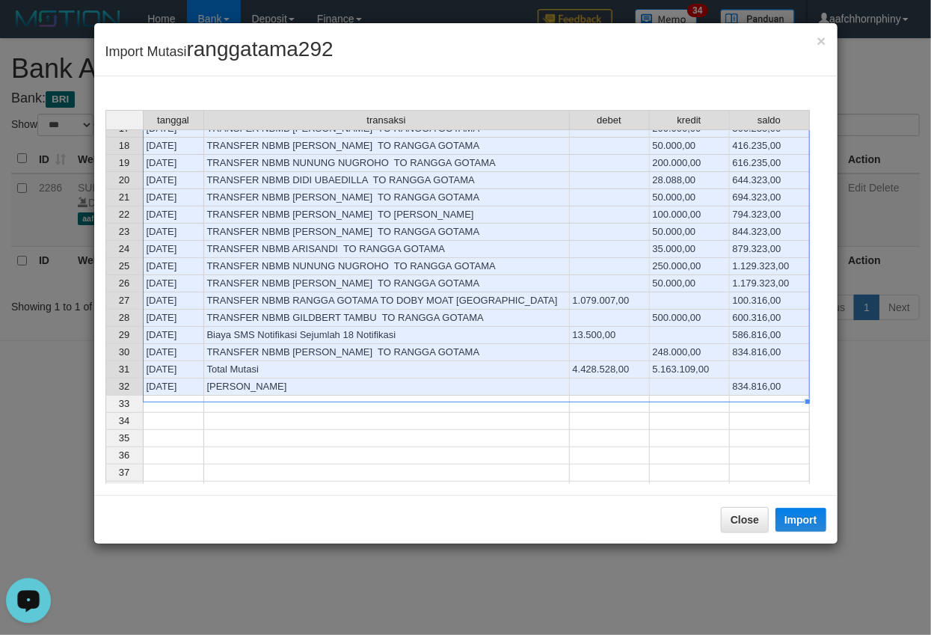
scroll to position [348, 0]
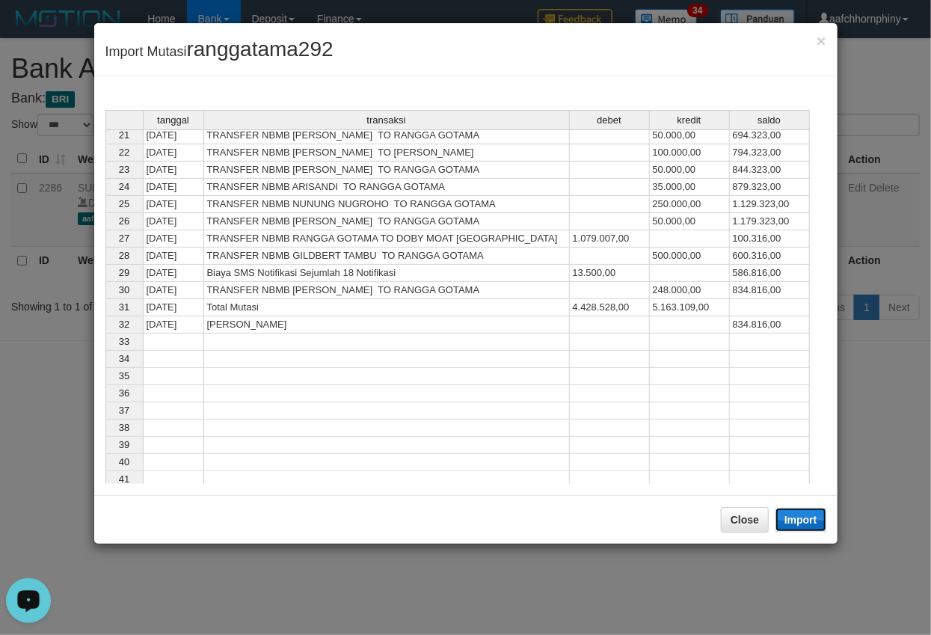
click at [794, 516] on button "Import" at bounding box center [801, 520] width 51 height 24
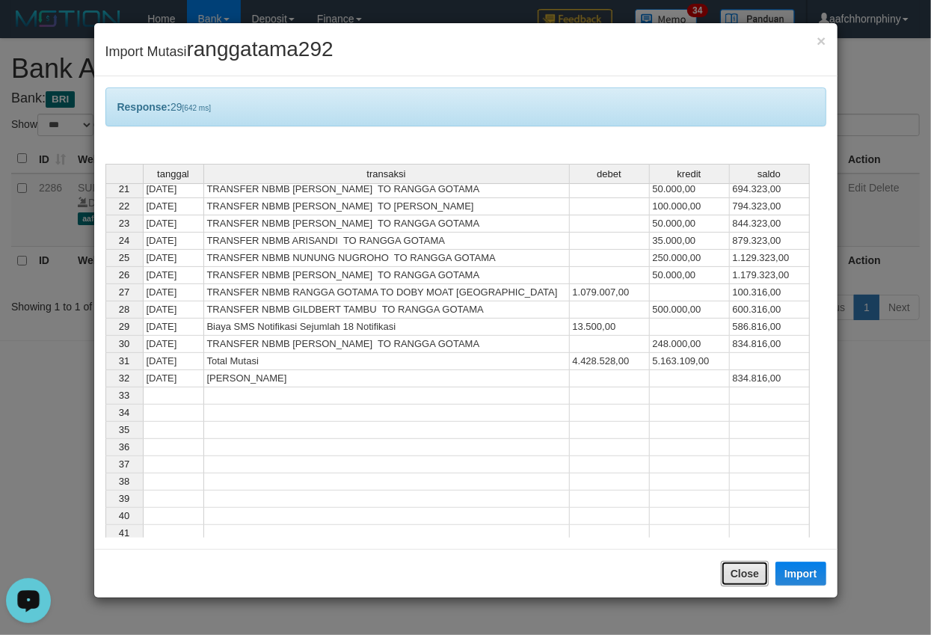
click at [743, 572] on button "Close" at bounding box center [745, 573] width 48 height 25
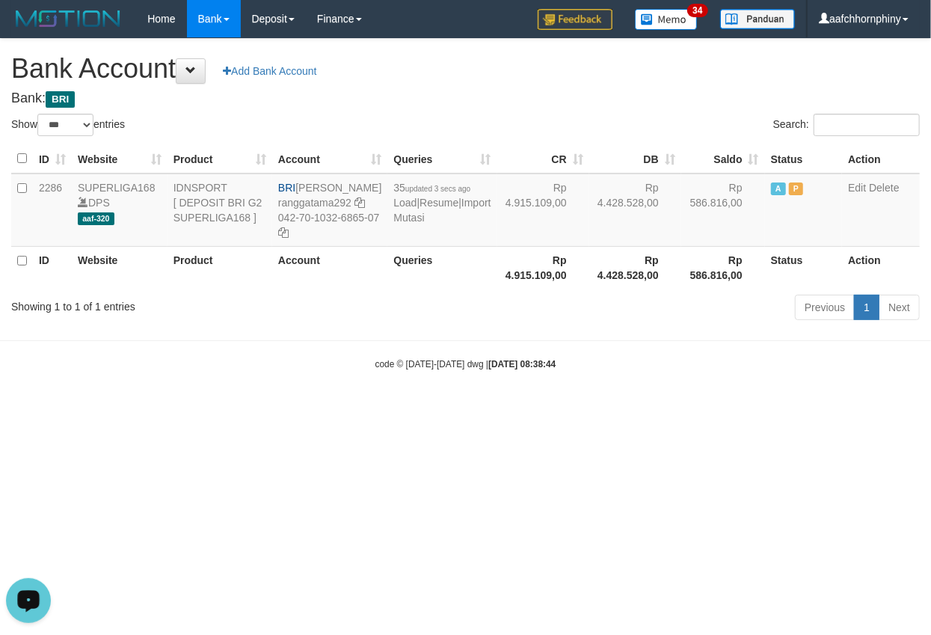
click at [509, 84] on div "**********" at bounding box center [465, 182] width 931 height 286
select select "***"
click at [416, 224] on link "Import Mutasi" at bounding box center [441, 210] width 97 height 27
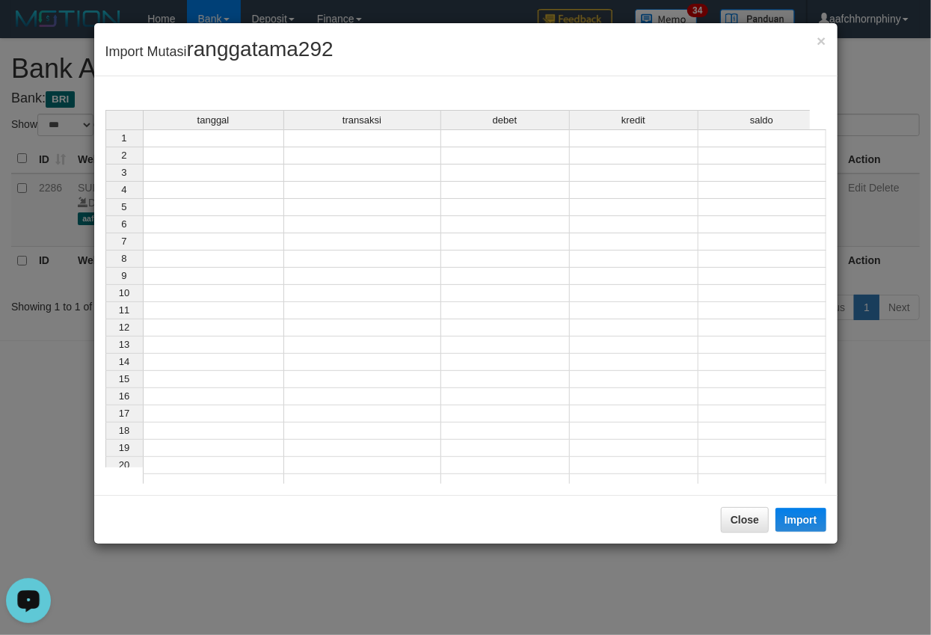
click at [219, 142] on td at bounding box center [213, 138] width 141 height 18
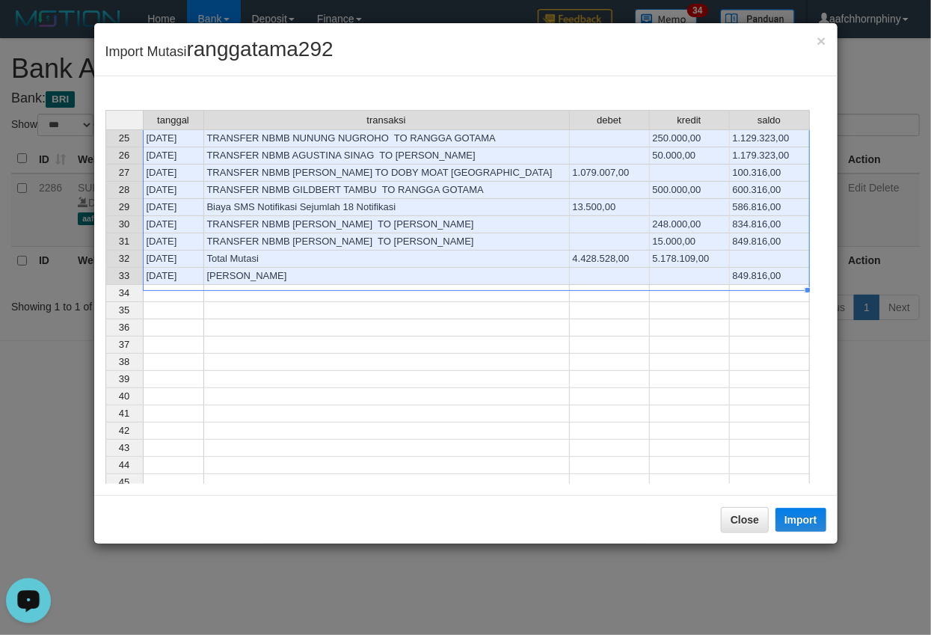
scroll to position [416, 0]
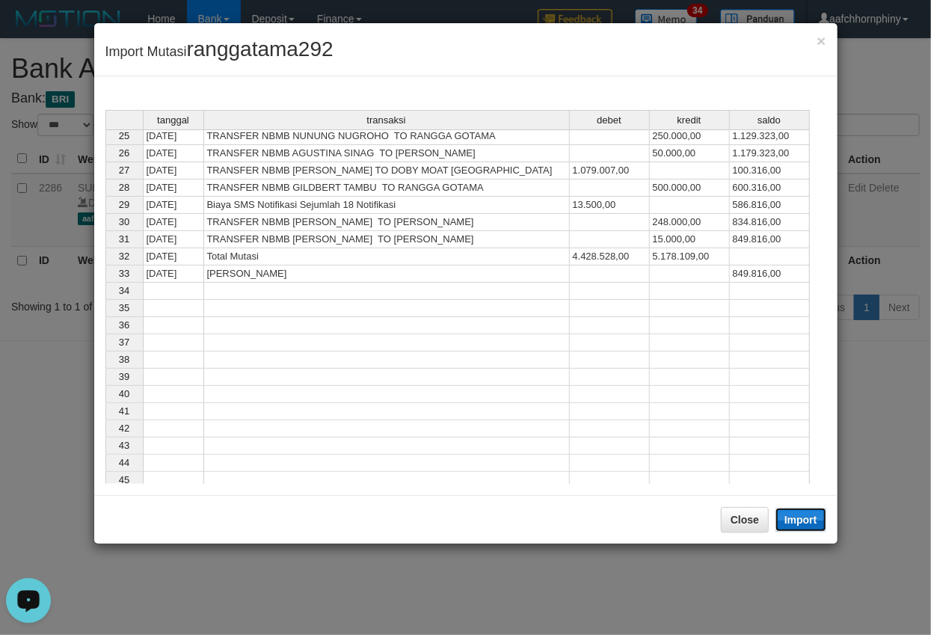
click at [794, 518] on button "Import" at bounding box center [801, 520] width 51 height 24
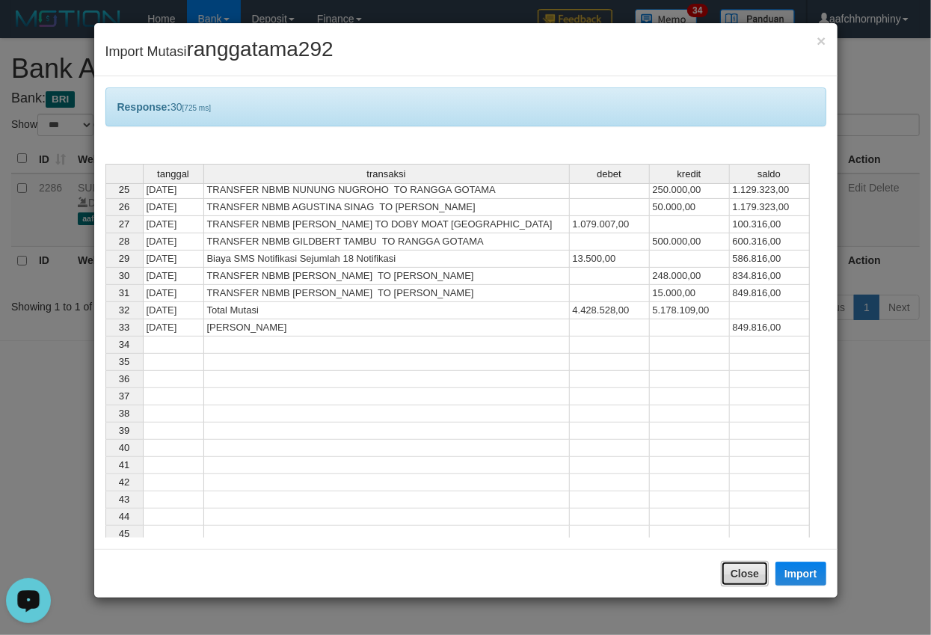
click at [740, 564] on button "Close" at bounding box center [745, 573] width 48 height 25
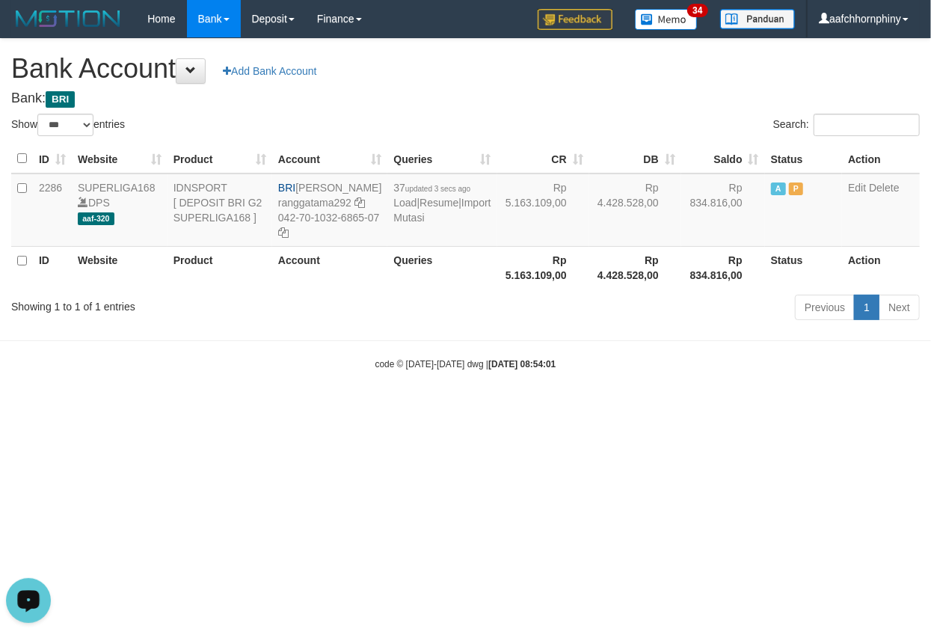
click at [533, 96] on h4 "Bank: BRI" at bounding box center [465, 98] width 909 height 15
select select "***"
